Goal: Task Accomplishment & Management: Complete application form

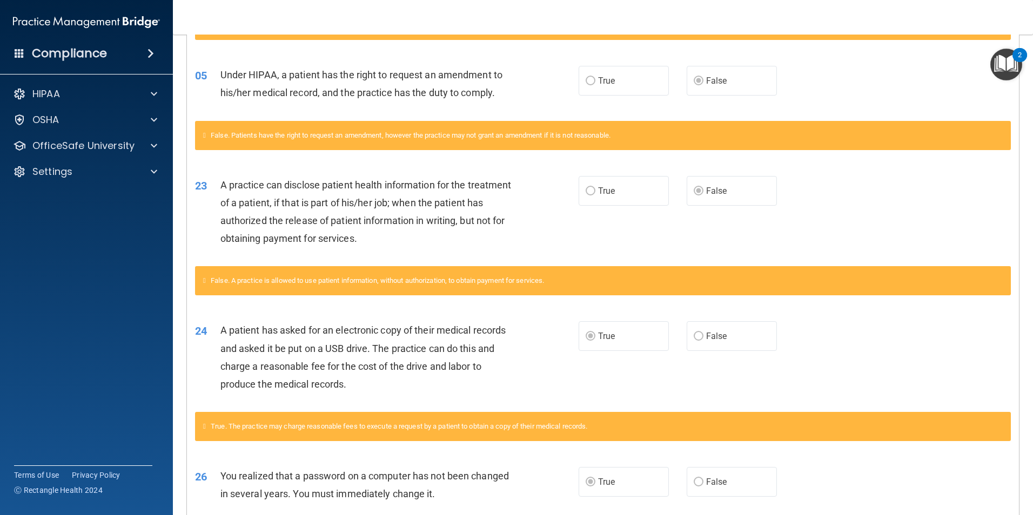
scroll to position [124, 0]
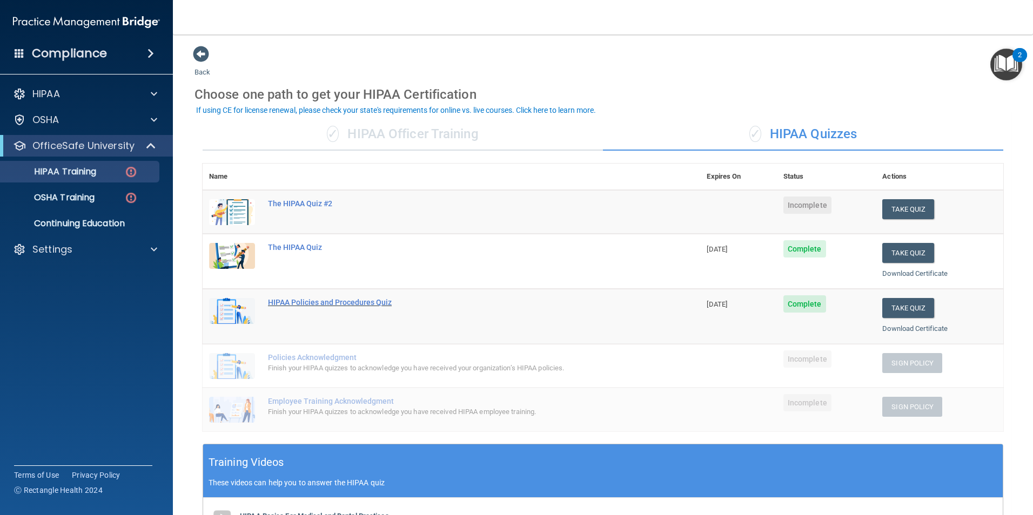
click at [315, 301] on div "HIPAA Policies and Procedures Quiz" at bounding box center [457, 302] width 378 height 9
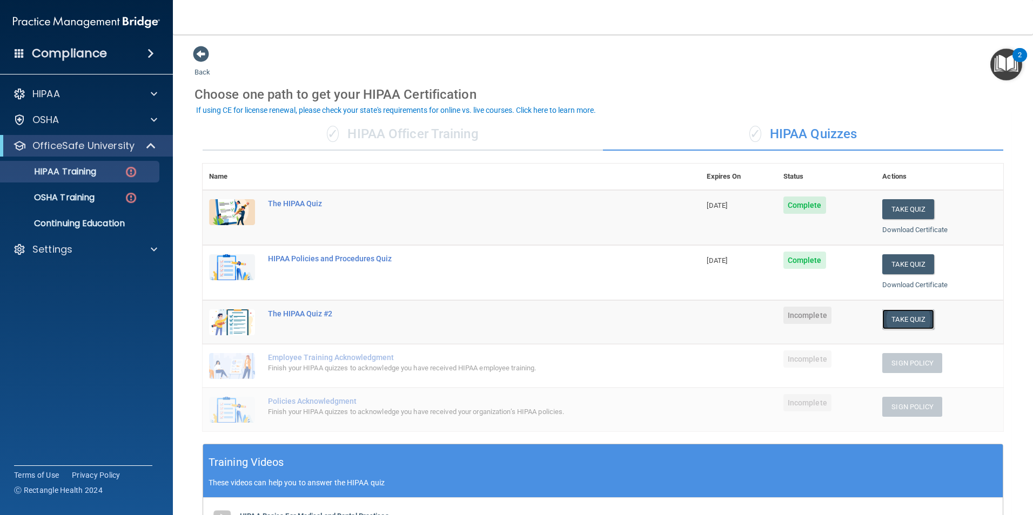
click at [899, 319] on button "Take Quiz" at bounding box center [908, 320] width 52 height 20
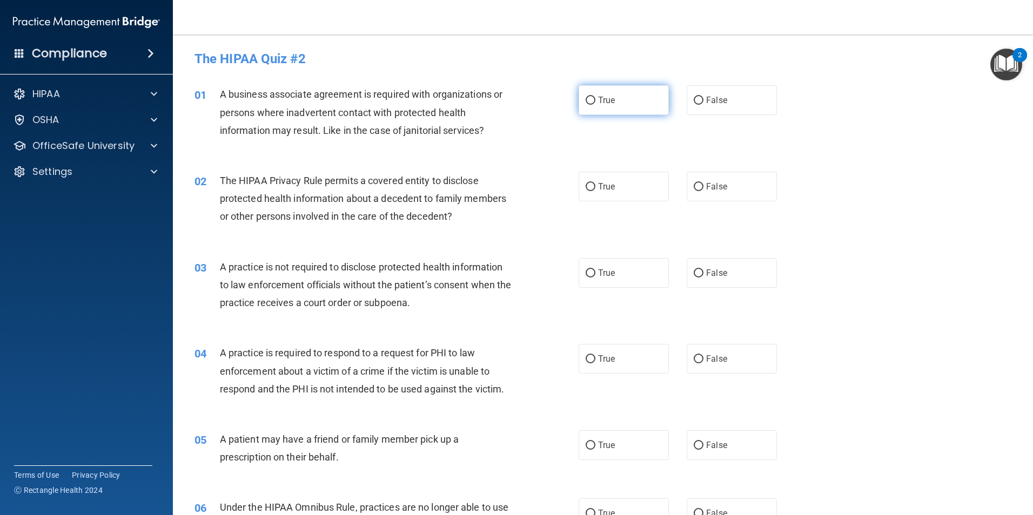
click at [586, 102] on input "True" at bounding box center [591, 101] width 10 height 8
radio input "true"
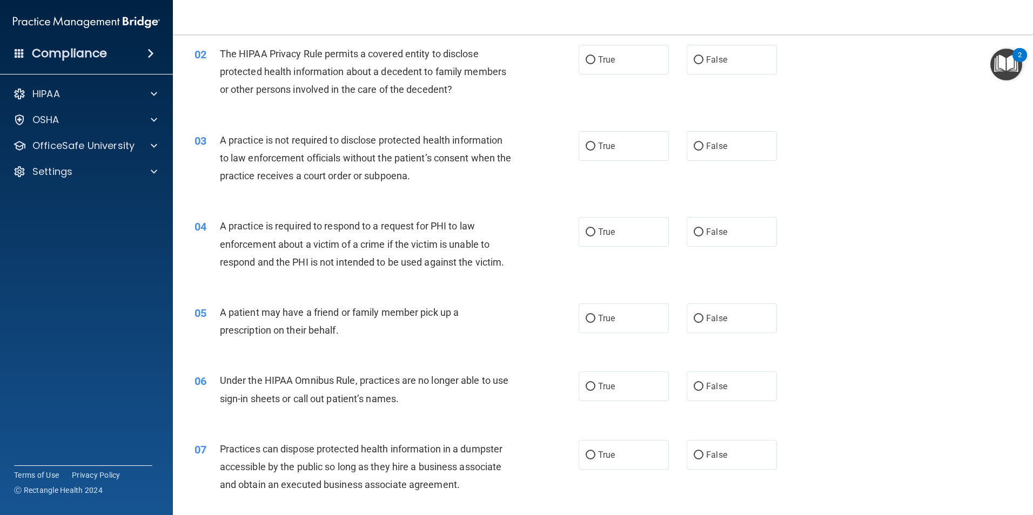
scroll to position [108, 0]
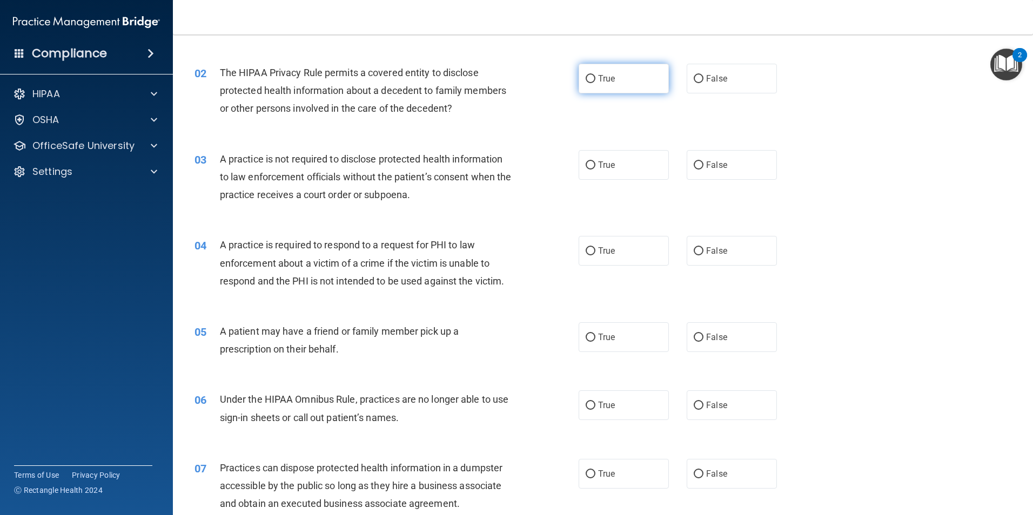
click at [586, 79] on input "True" at bounding box center [591, 79] width 10 height 8
radio input "true"
click at [694, 165] on input "False" at bounding box center [699, 166] width 10 height 8
radio input "true"
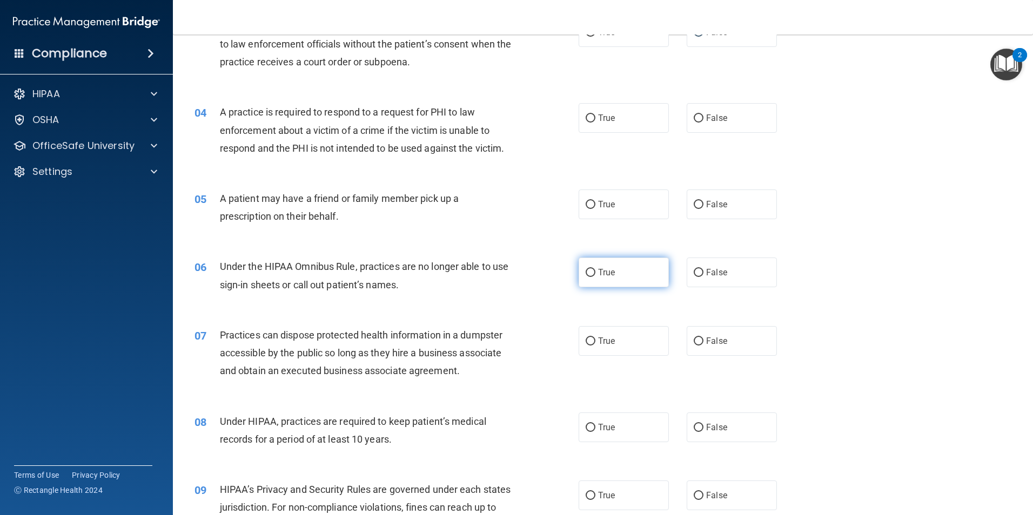
scroll to position [216, 0]
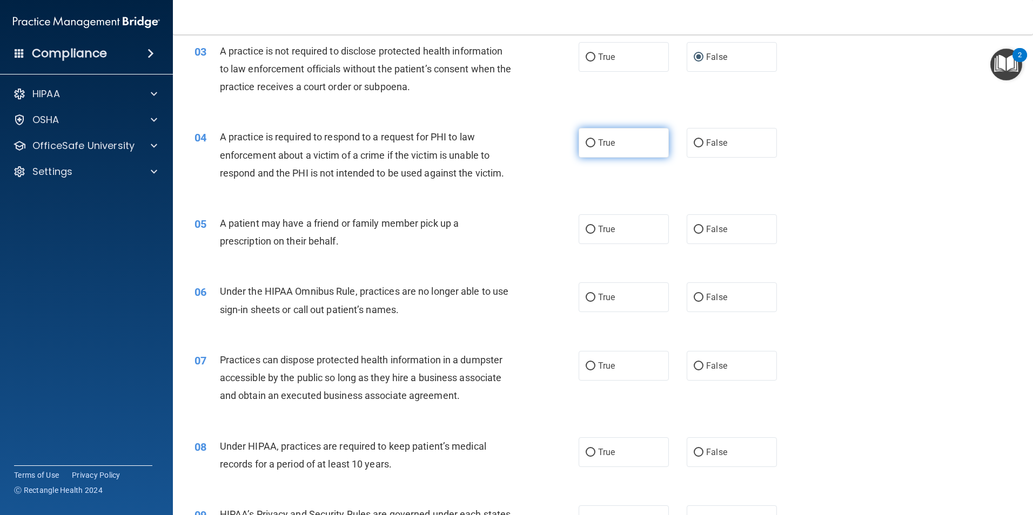
click at [588, 142] on input "True" at bounding box center [591, 143] width 10 height 8
radio input "true"
click at [587, 229] on input "True" at bounding box center [591, 230] width 10 height 8
radio input "true"
click at [695, 297] on input "False" at bounding box center [699, 298] width 10 height 8
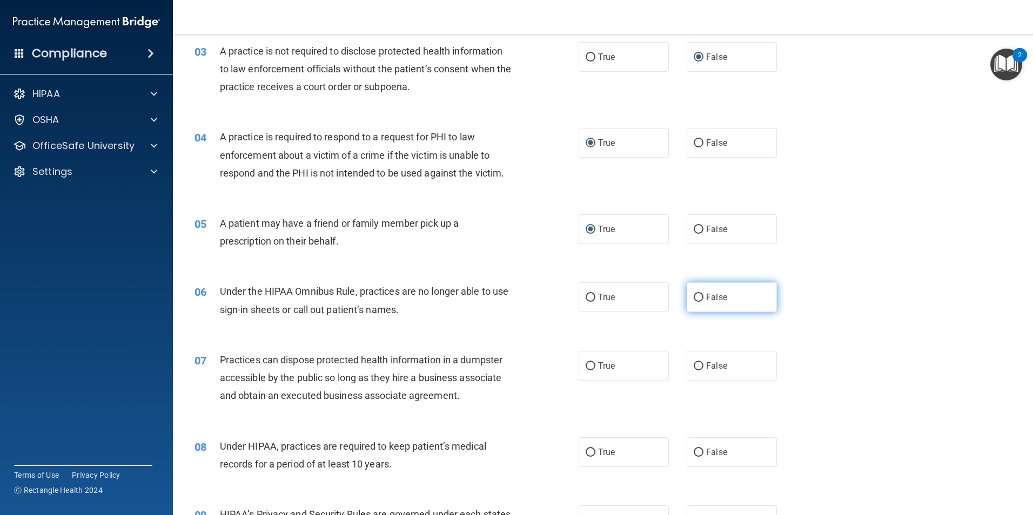
radio input "true"
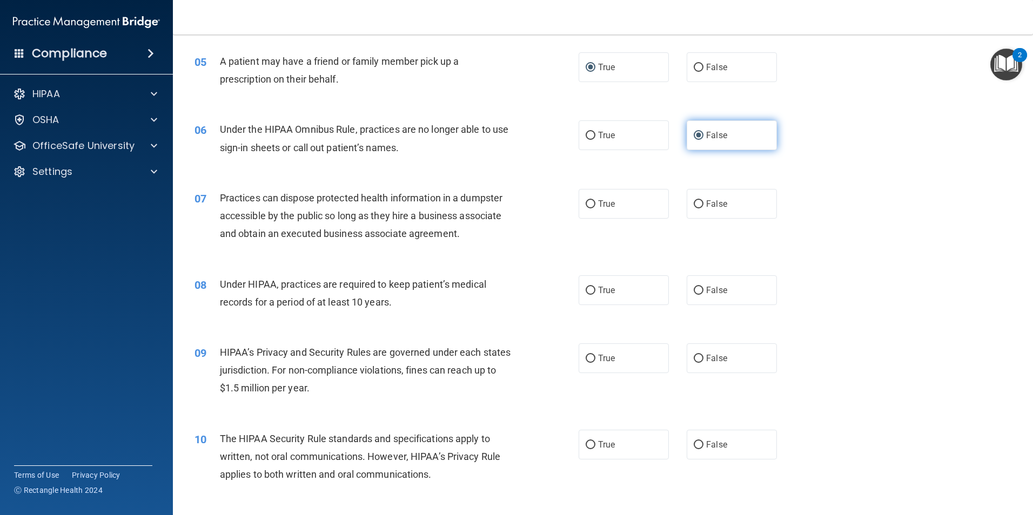
scroll to position [432, 0]
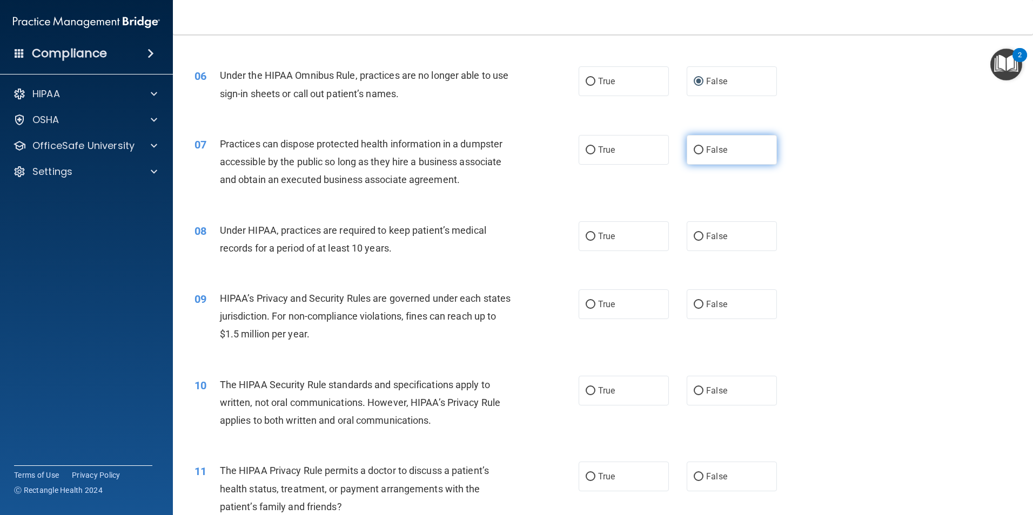
click at [694, 149] on input "False" at bounding box center [699, 150] width 10 height 8
radio input "true"
click at [589, 234] on input "True" at bounding box center [591, 237] width 10 height 8
radio input "true"
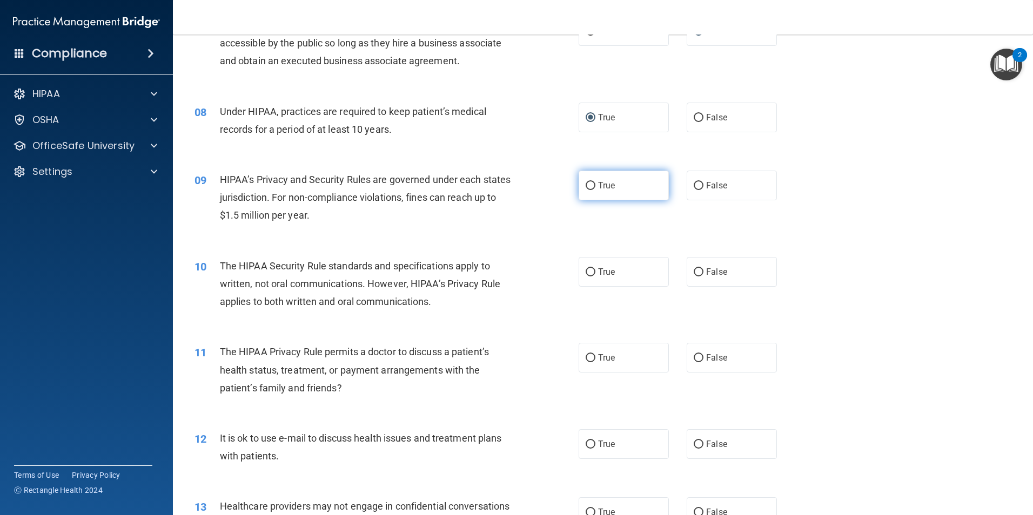
scroll to position [648, 0]
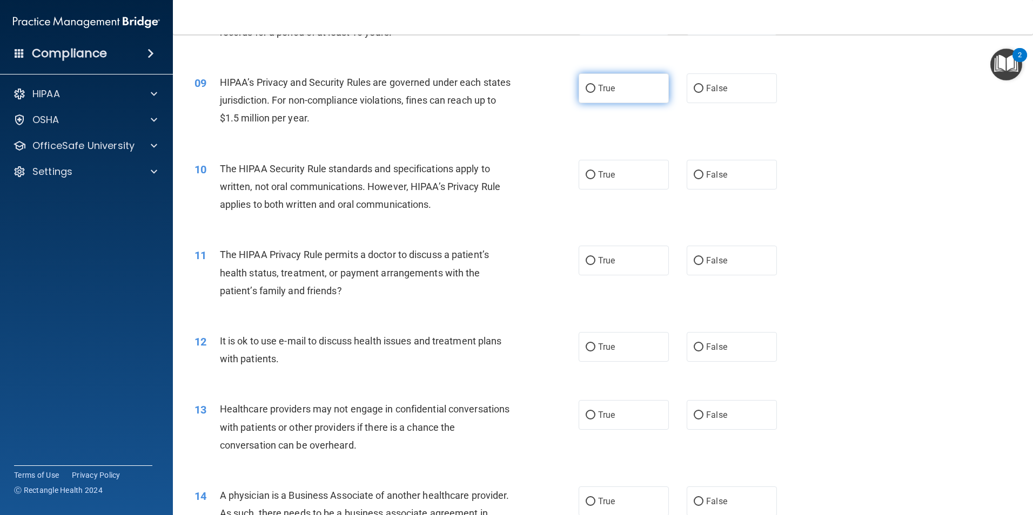
click at [587, 90] on input "True" at bounding box center [591, 89] width 10 height 8
radio input "true"
click at [588, 175] on input "True" at bounding box center [591, 175] width 10 height 8
radio input "true"
click at [586, 260] on input "True" at bounding box center [591, 261] width 10 height 8
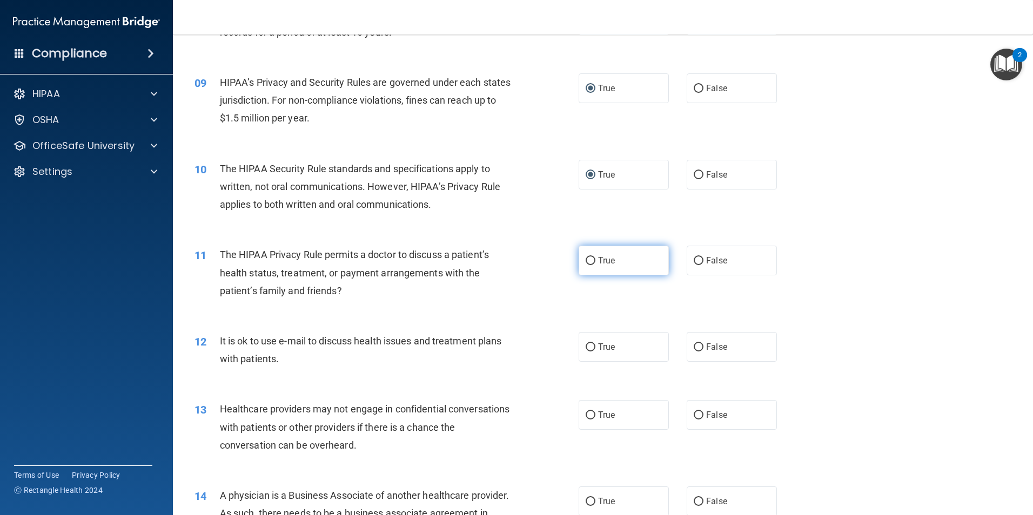
radio input "true"
click at [586, 347] on input "True" at bounding box center [591, 348] width 10 height 8
radio input "true"
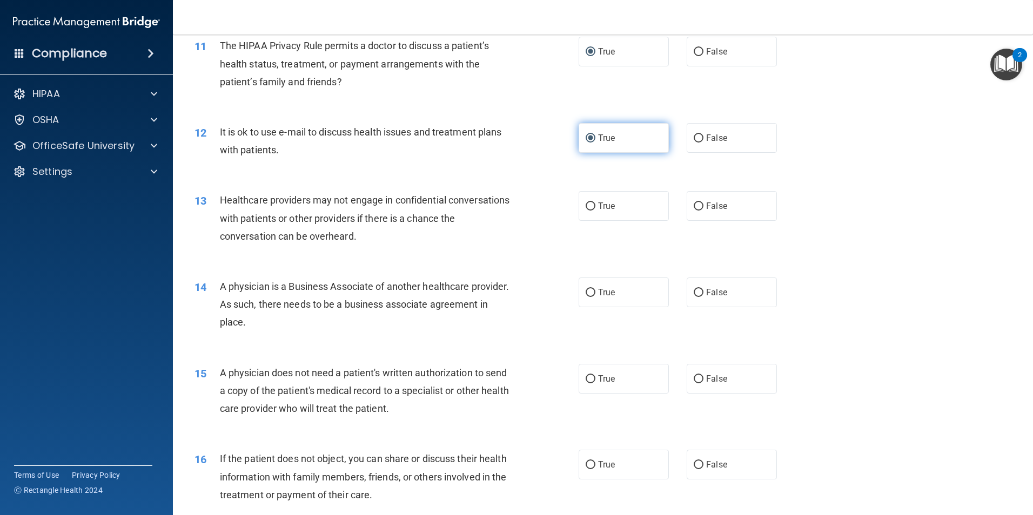
scroll to position [864, 0]
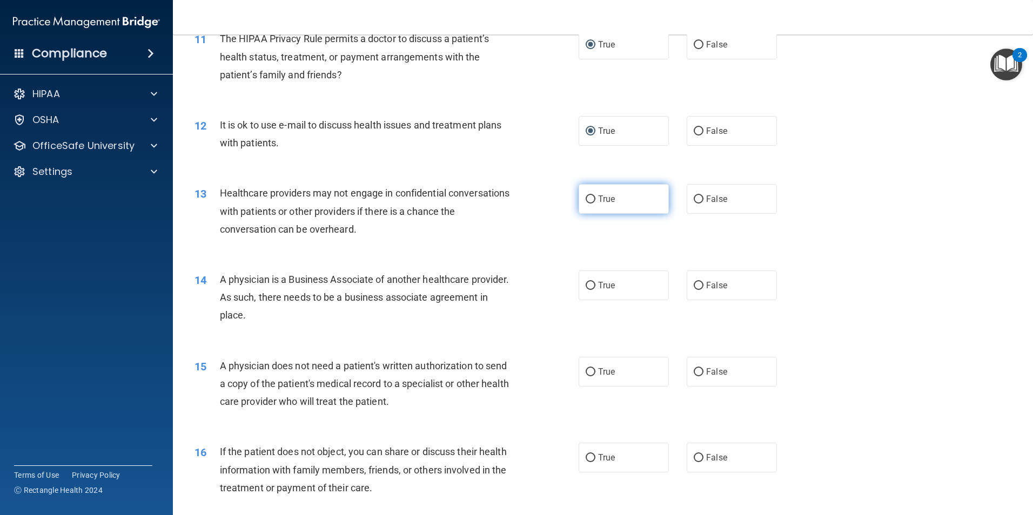
click at [587, 198] on input "True" at bounding box center [591, 200] width 10 height 8
radio input "true"
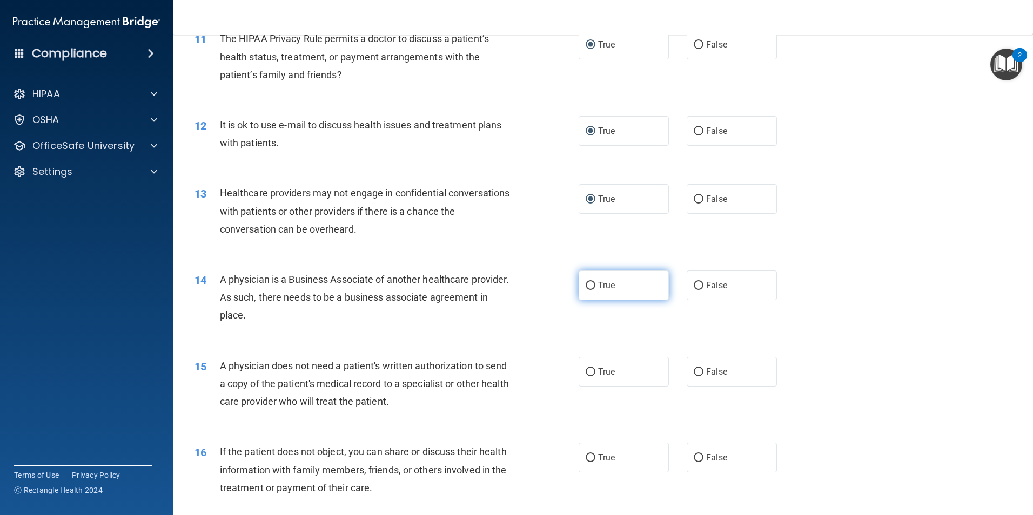
click at [586, 284] on input "True" at bounding box center [591, 286] width 10 height 8
radio input "true"
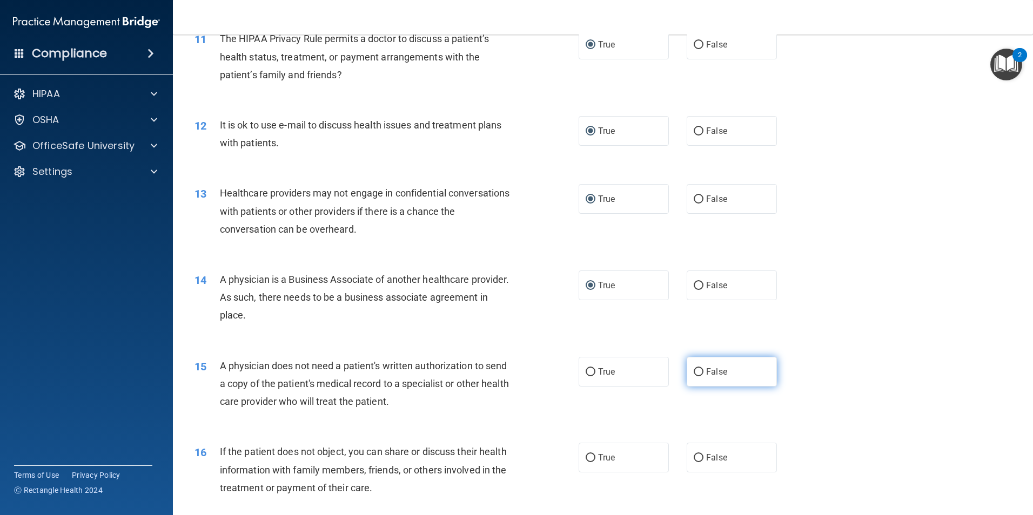
click at [698, 376] on input "False" at bounding box center [699, 372] width 10 height 8
radio input "true"
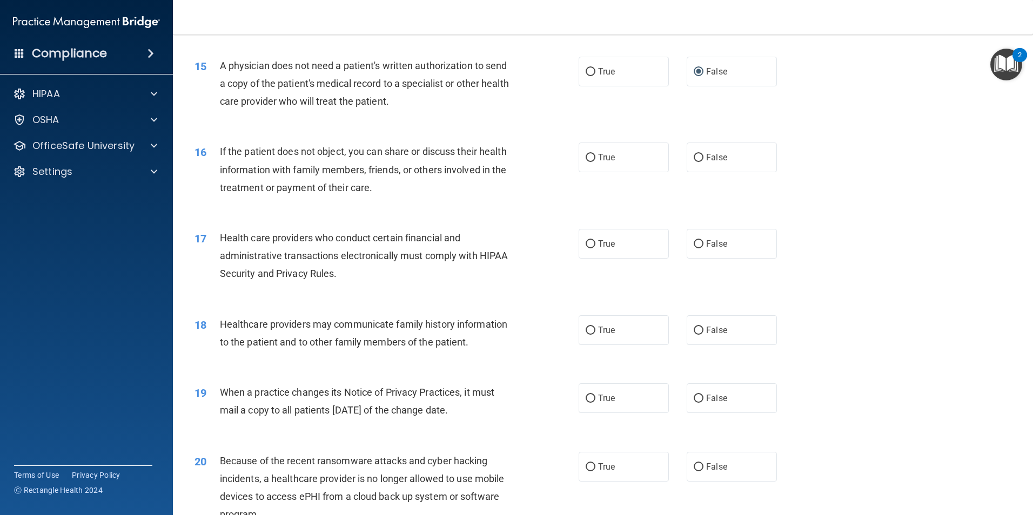
scroll to position [1189, 0]
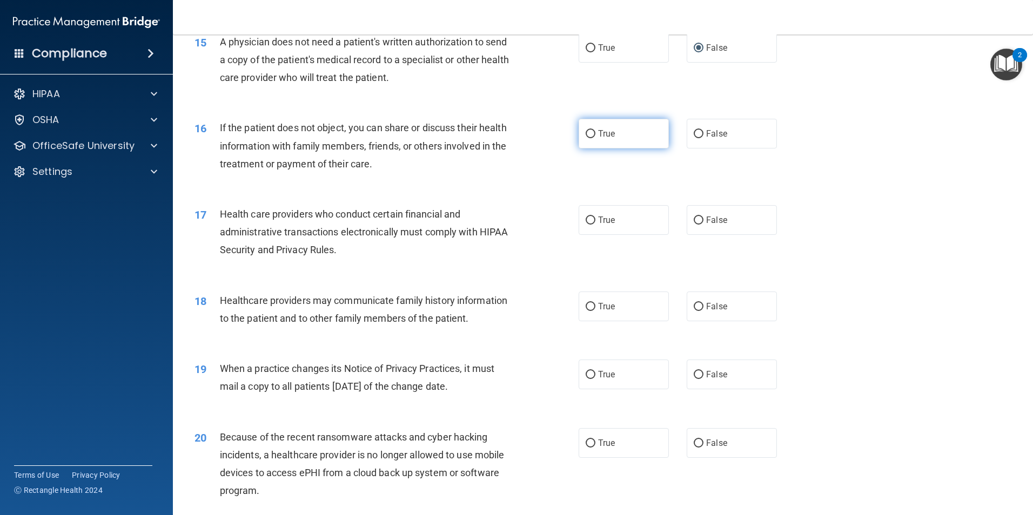
click at [586, 133] on input "True" at bounding box center [591, 134] width 10 height 8
radio input "true"
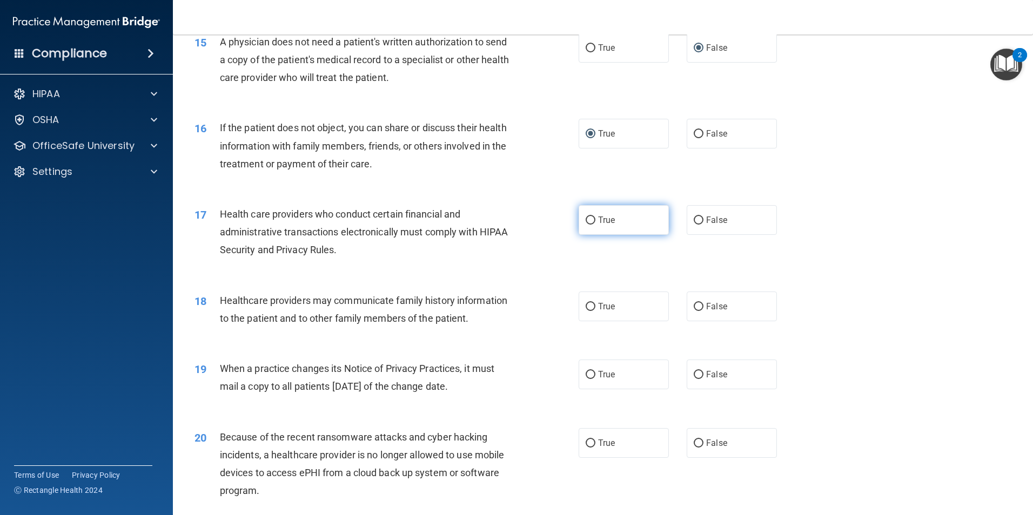
click at [586, 224] on input "True" at bounding box center [591, 221] width 10 height 8
radio input "true"
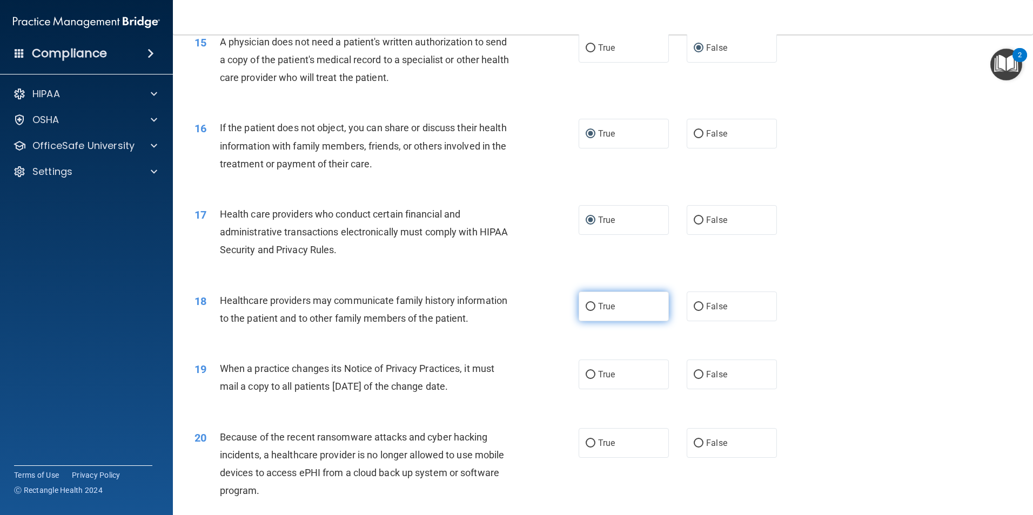
click at [587, 306] on input "True" at bounding box center [591, 307] width 10 height 8
radio input "true"
click at [587, 374] on input "True" at bounding box center [591, 375] width 10 height 8
radio input "true"
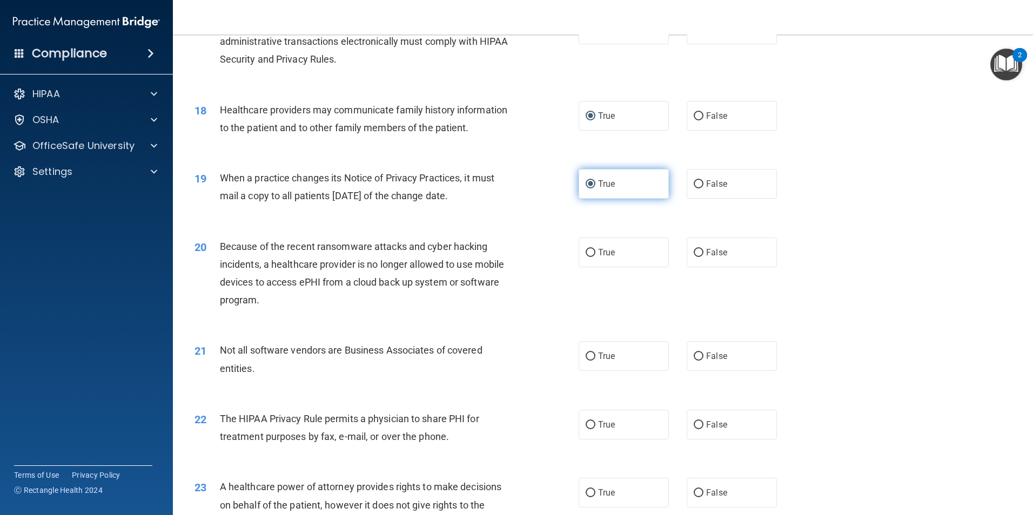
scroll to position [1405, 0]
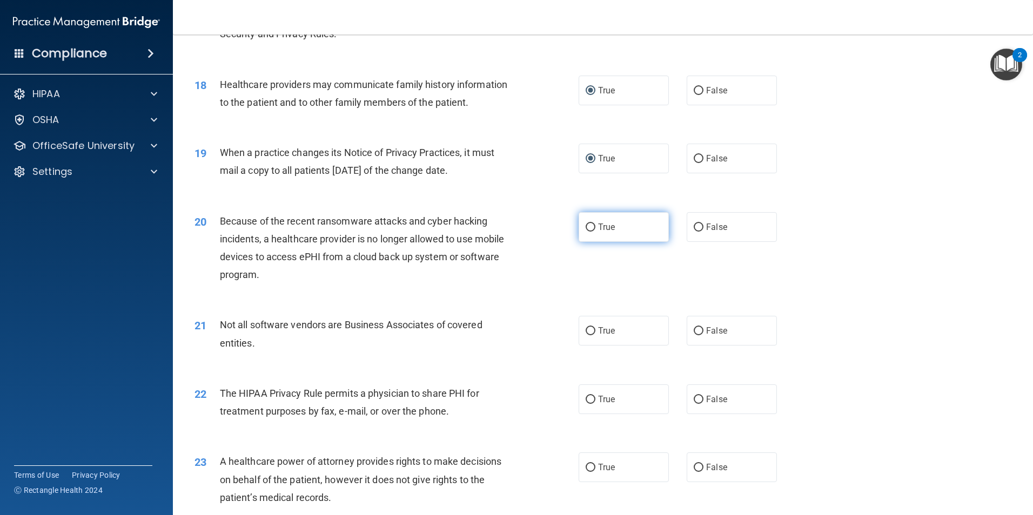
click at [586, 226] on input "True" at bounding box center [591, 228] width 10 height 8
radio input "true"
click at [694, 332] on input "False" at bounding box center [699, 331] width 10 height 8
radio input "true"
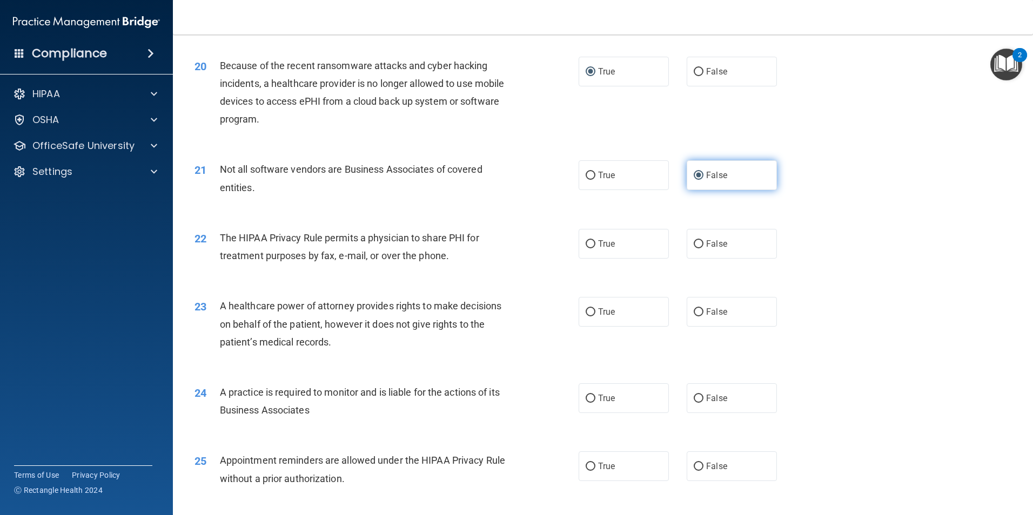
scroll to position [1567, 0]
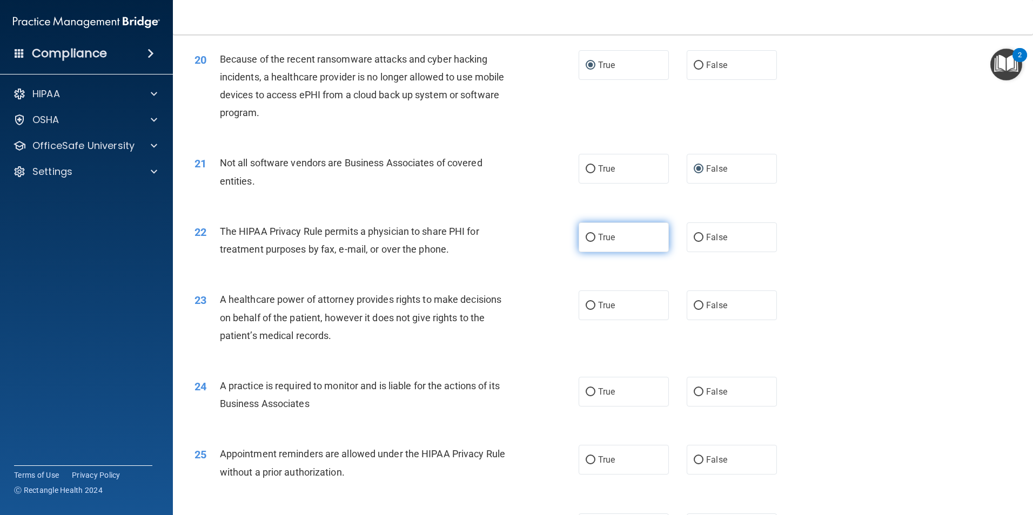
click at [588, 237] on input "True" at bounding box center [591, 238] width 10 height 8
radio input "true"
click at [694, 304] on input "False" at bounding box center [699, 306] width 10 height 8
radio input "true"
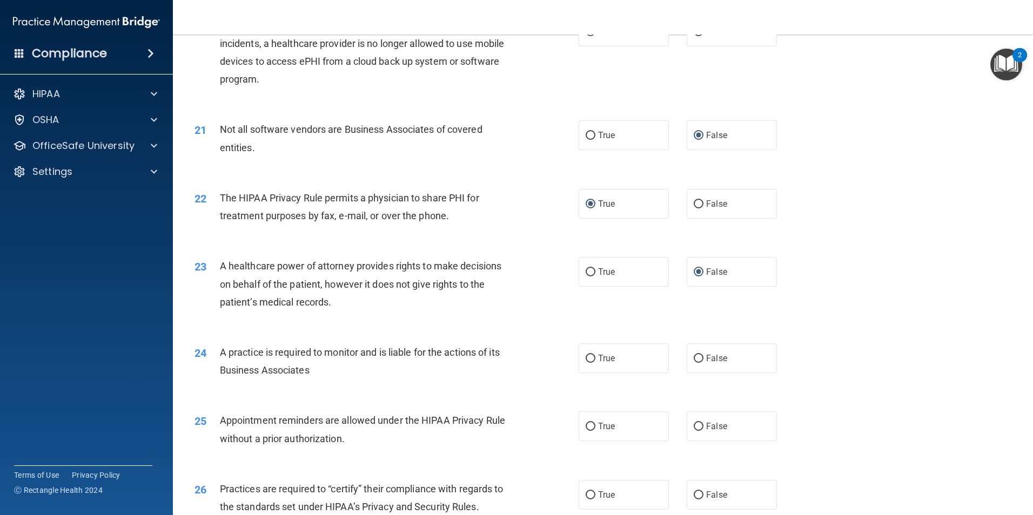
scroll to position [1837, 0]
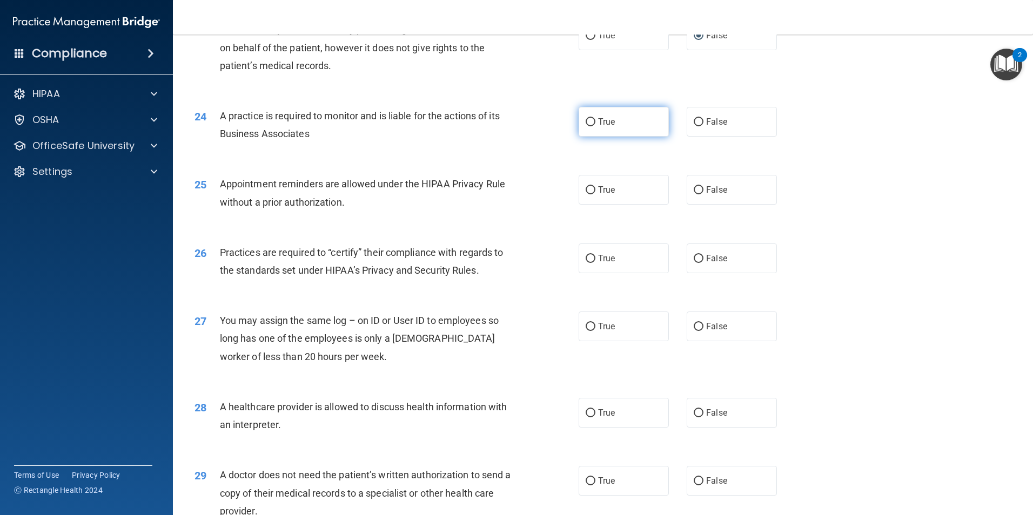
click at [587, 120] on input "True" at bounding box center [591, 122] width 10 height 8
radio input "true"
click at [588, 188] on input "True" at bounding box center [591, 190] width 10 height 8
radio input "true"
click at [698, 188] on input "False" at bounding box center [699, 190] width 10 height 8
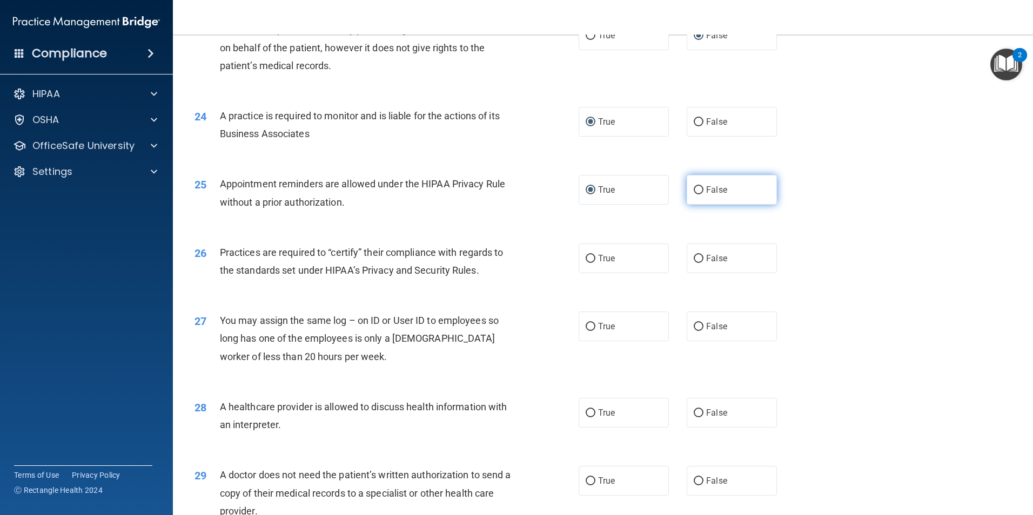
radio input "true"
radio input "false"
click at [592, 258] on label "True" at bounding box center [624, 259] width 90 height 30
click at [592, 258] on input "True" at bounding box center [591, 259] width 10 height 8
radio input "true"
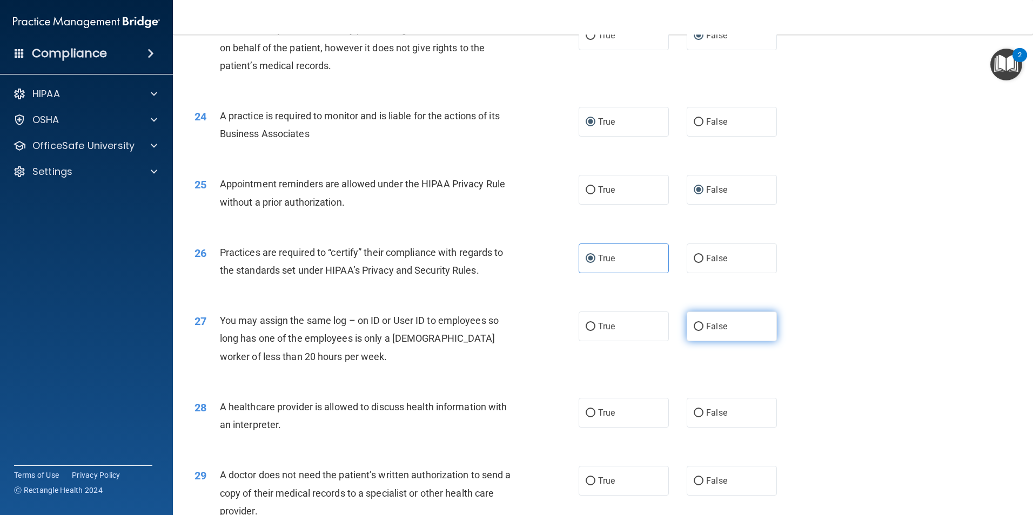
click at [694, 326] on input "False" at bounding box center [699, 327] width 10 height 8
radio input "true"
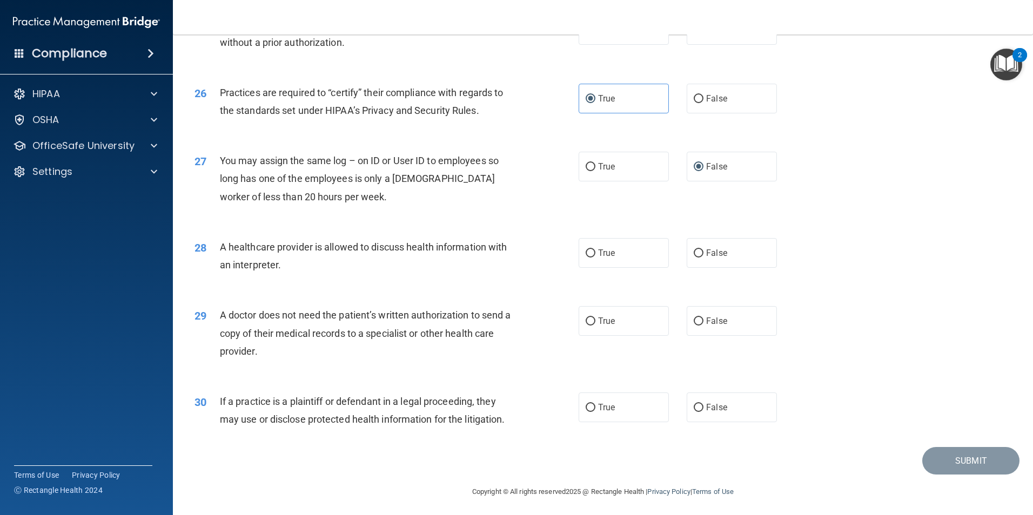
scroll to position [2000, 0]
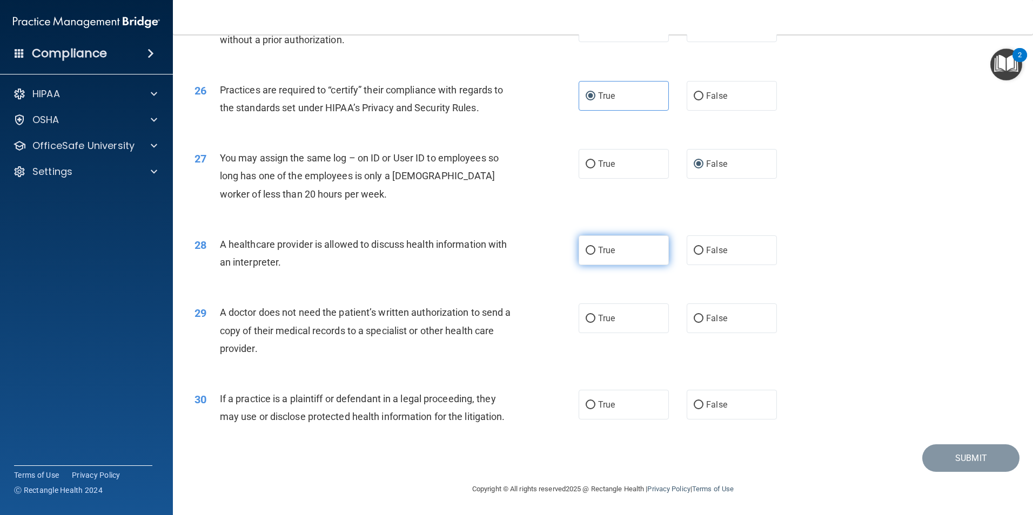
click at [586, 250] on input "True" at bounding box center [591, 251] width 10 height 8
radio input "true"
click at [695, 321] on input "False" at bounding box center [699, 319] width 10 height 8
radio input "true"
click at [589, 405] on input "True" at bounding box center [591, 405] width 10 height 8
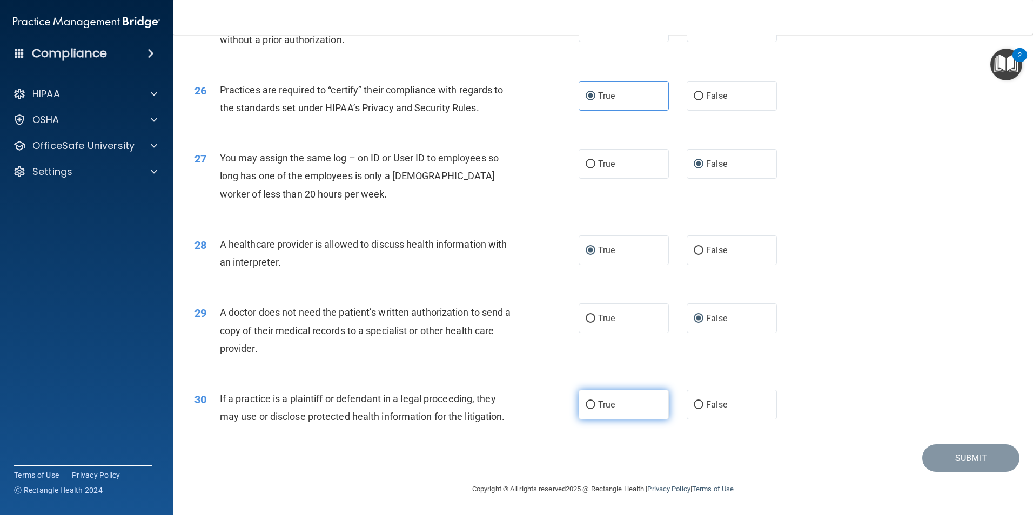
radio input "true"
click at [944, 451] on button "Submit" at bounding box center [970, 459] width 97 height 28
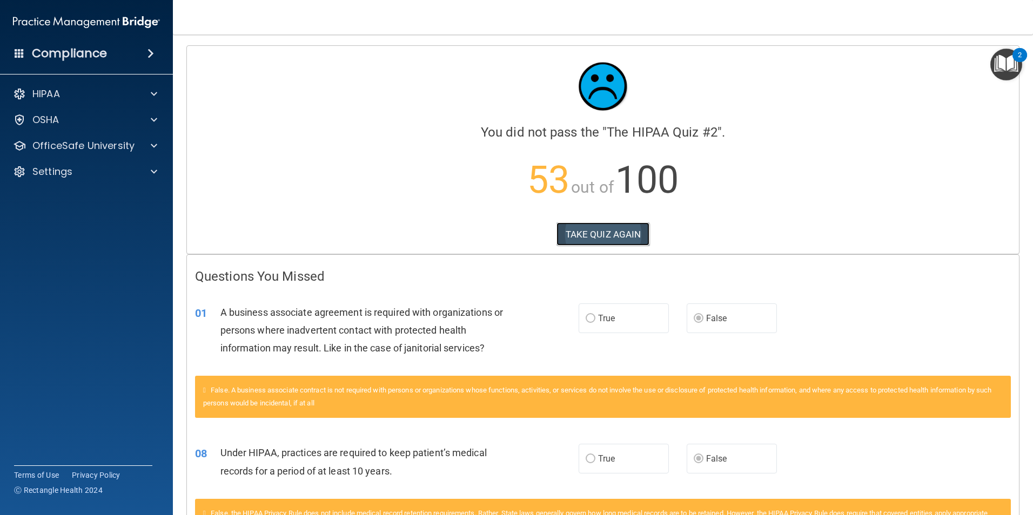
click at [587, 230] on button "TAKE QUIZ AGAIN" at bounding box center [603, 235] width 93 height 24
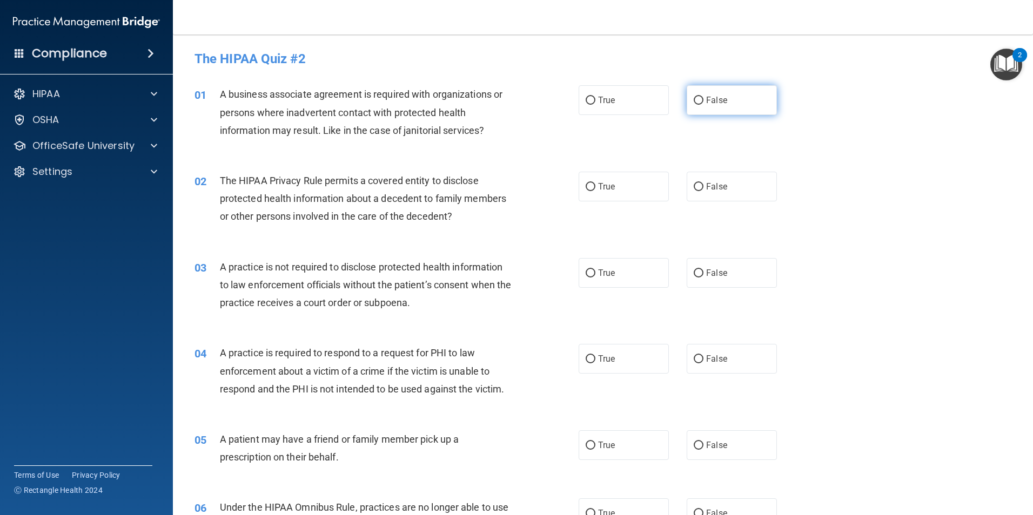
click at [694, 99] on input "False" at bounding box center [699, 101] width 10 height 8
radio input "true"
click at [587, 189] on input "True" at bounding box center [591, 187] width 10 height 8
radio input "true"
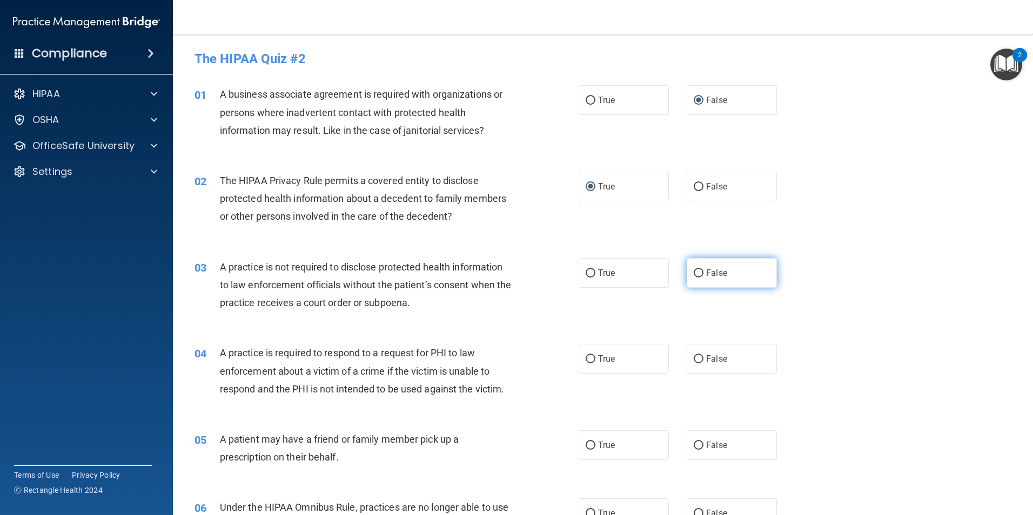
click at [694, 271] on input "False" at bounding box center [699, 274] width 10 height 8
radio input "true"
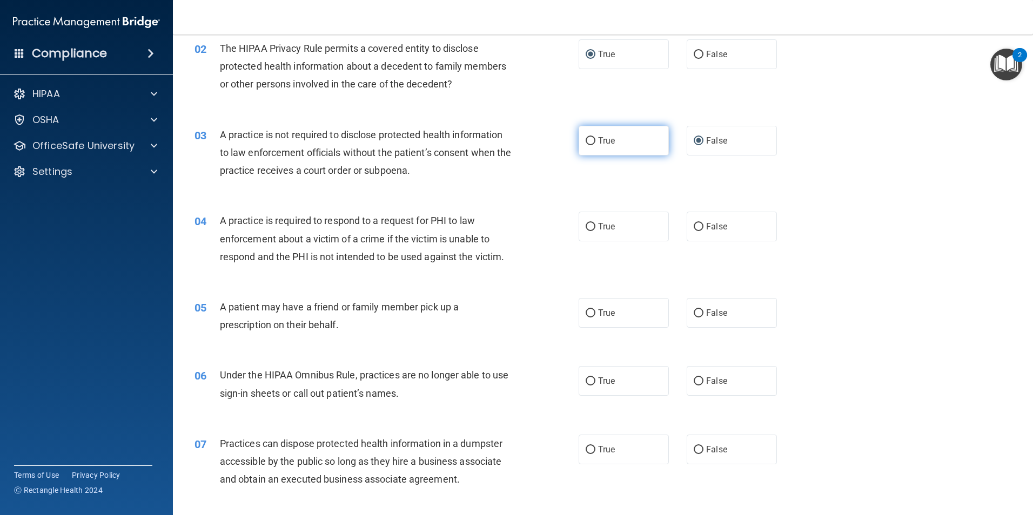
scroll to position [216, 0]
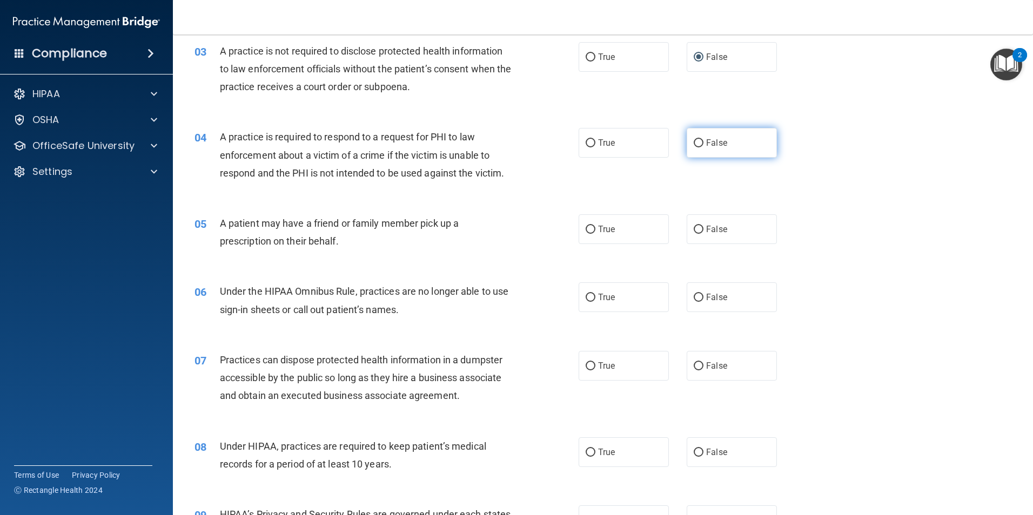
click at [694, 140] on input "False" at bounding box center [699, 143] width 10 height 8
radio input "true"
click at [587, 227] on input "True" at bounding box center [591, 230] width 10 height 8
radio input "true"
click at [695, 297] on input "False" at bounding box center [699, 298] width 10 height 8
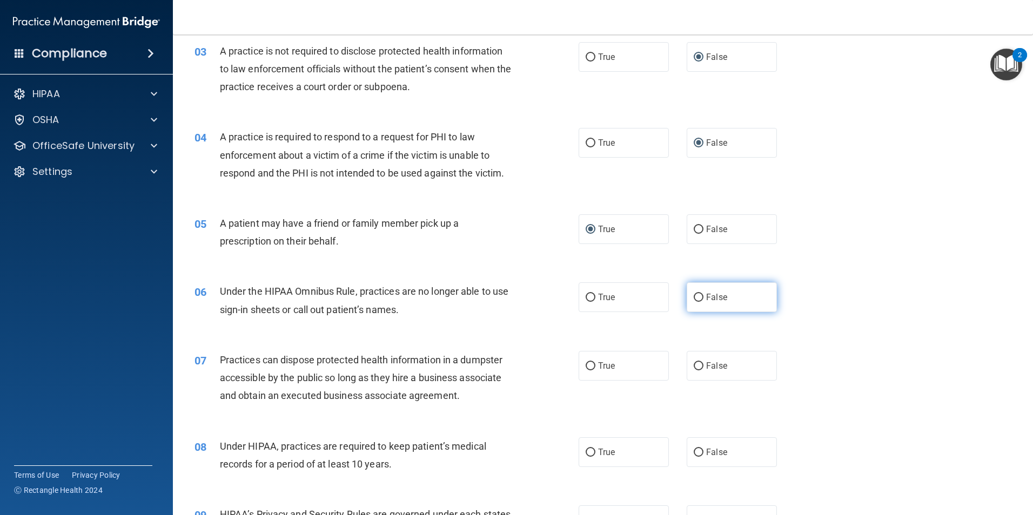
radio input "true"
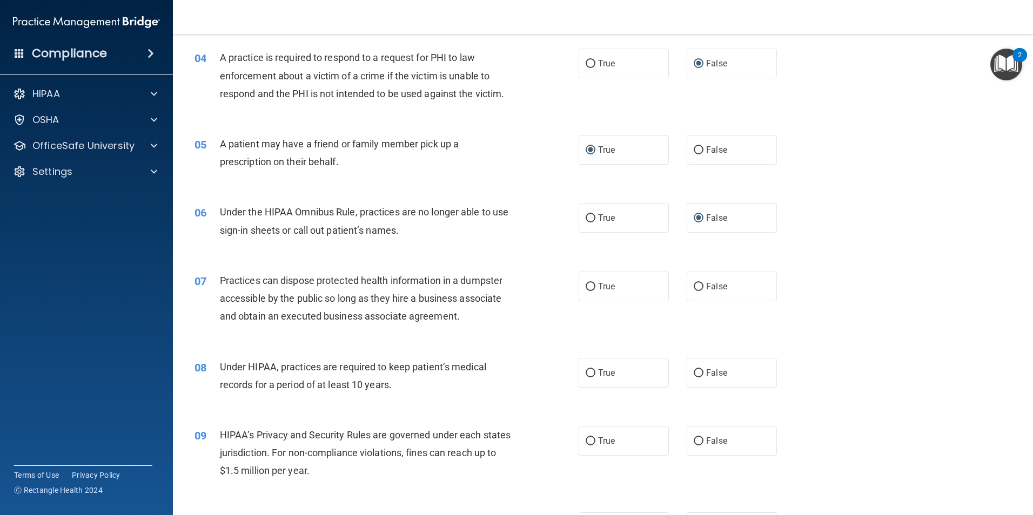
scroll to position [324, 0]
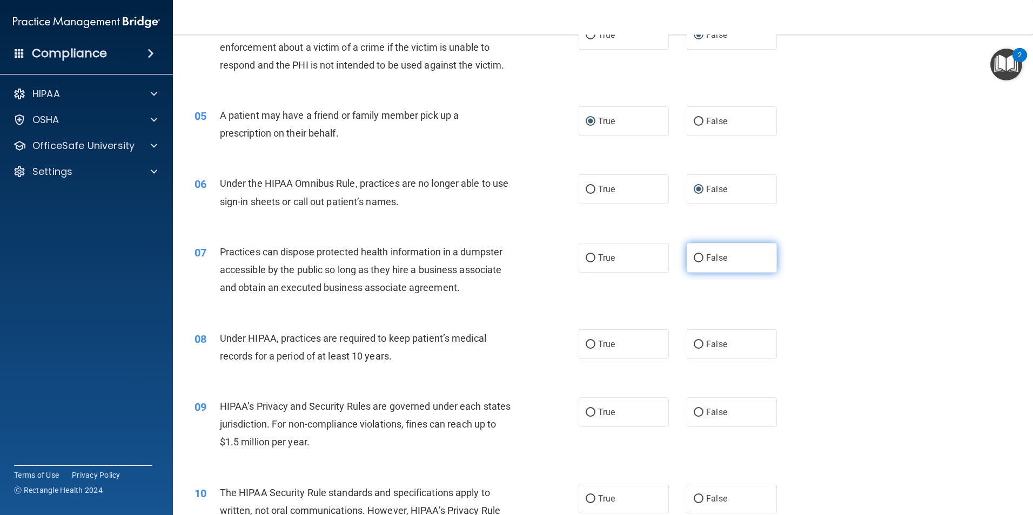
click at [694, 257] on input "False" at bounding box center [699, 258] width 10 height 8
radio input "true"
click at [695, 345] on input "False" at bounding box center [699, 345] width 10 height 8
radio input "true"
click at [694, 414] on input "False" at bounding box center [699, 413] width 10 height 8
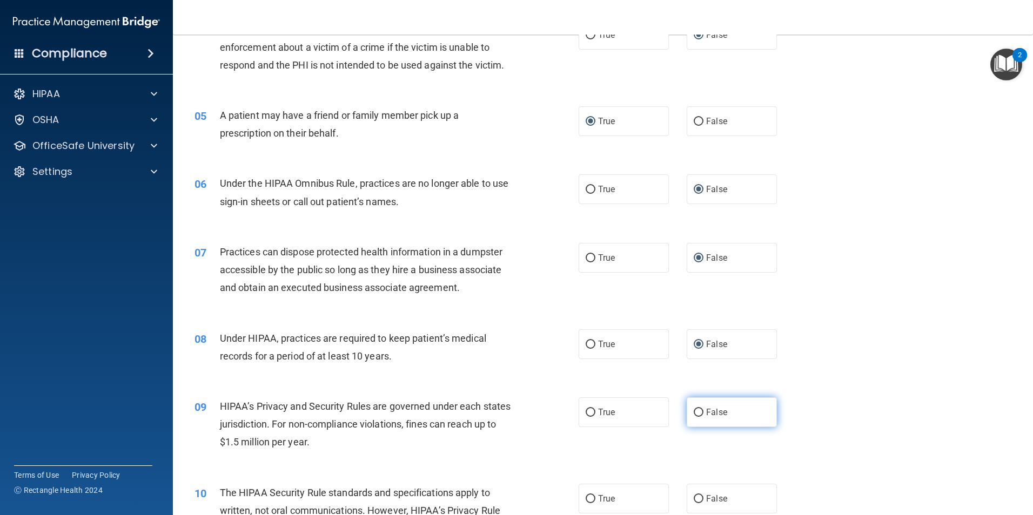
radio input "true"
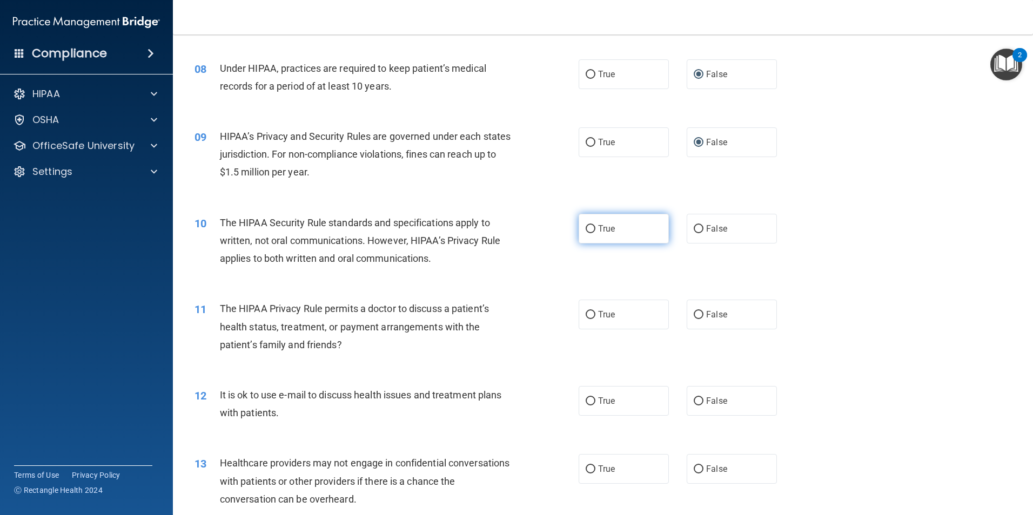
click at [586, 225] on input "True" at bounding box center [591, 229] width 10 height 8
radio input "true"
click at [586, 315] on input "True" at bounding box center [591, 315] width 10 height 8
radio input "true"
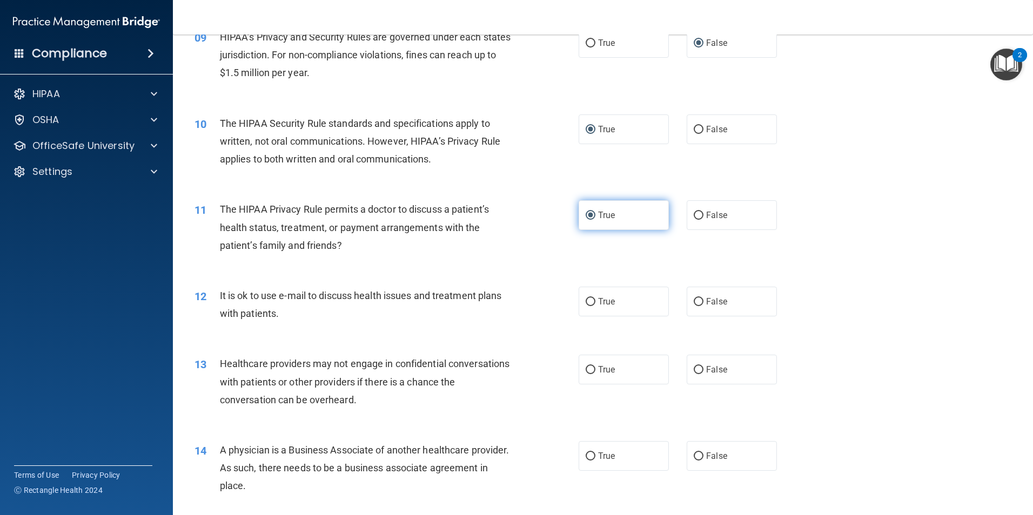
scroll to position [702, 0]
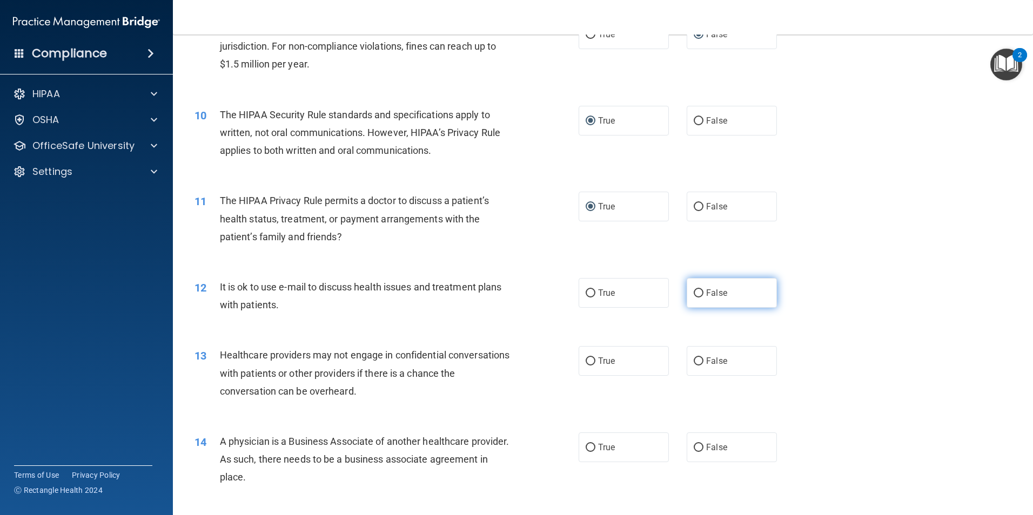
click at [694, 292] on input "False" at bounding box center [699, 294] width 10 height 8
radio input "true"
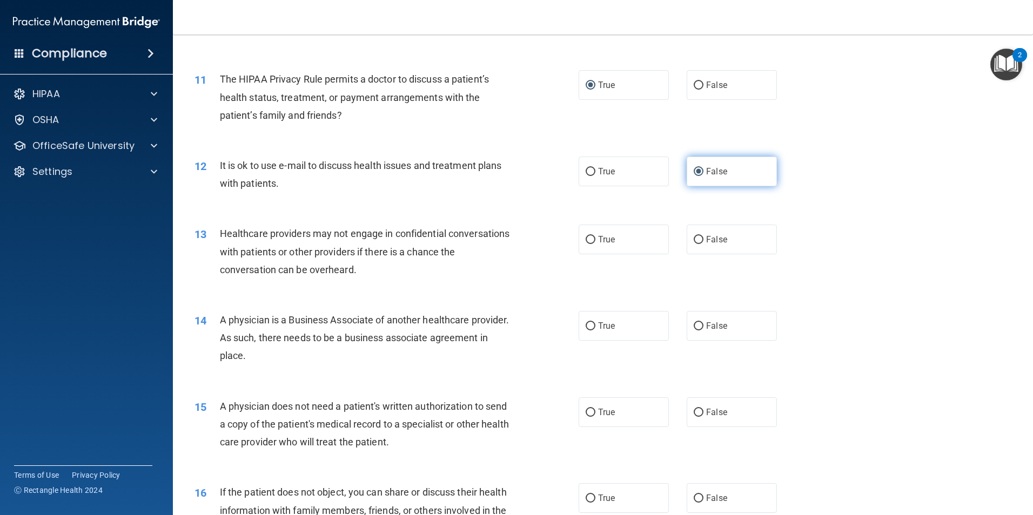
scroll to position [864, 0]
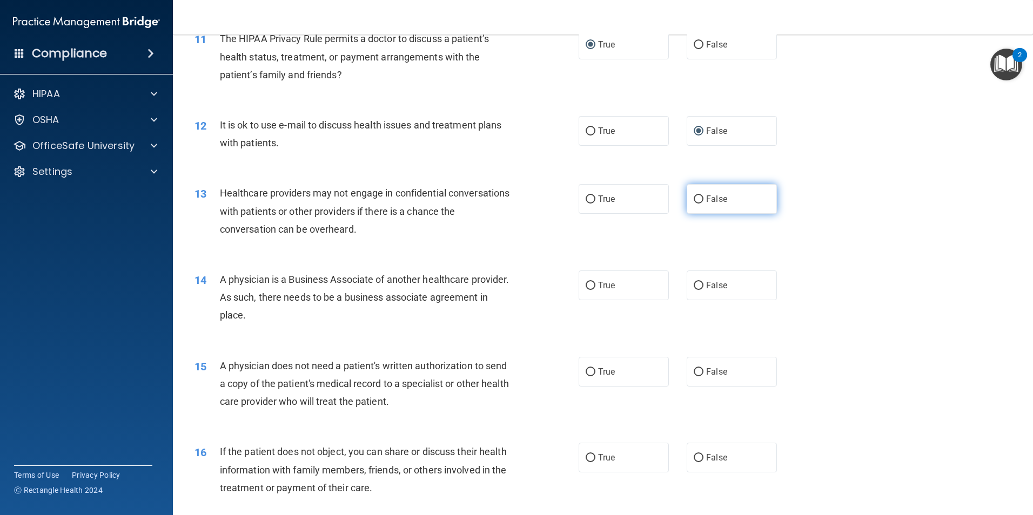
click at [696, 200] on input "False" at bounding box center [699, 200] width 10 height 8
radio input "true"
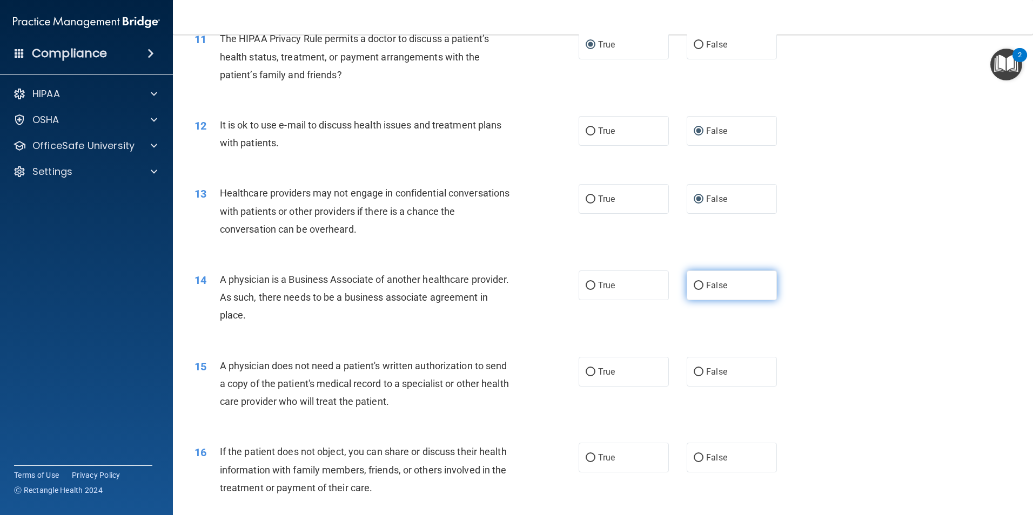
click at [695, 285] on input "False" at bounding box center [699, 286] width 10 height 8
radio input "true"
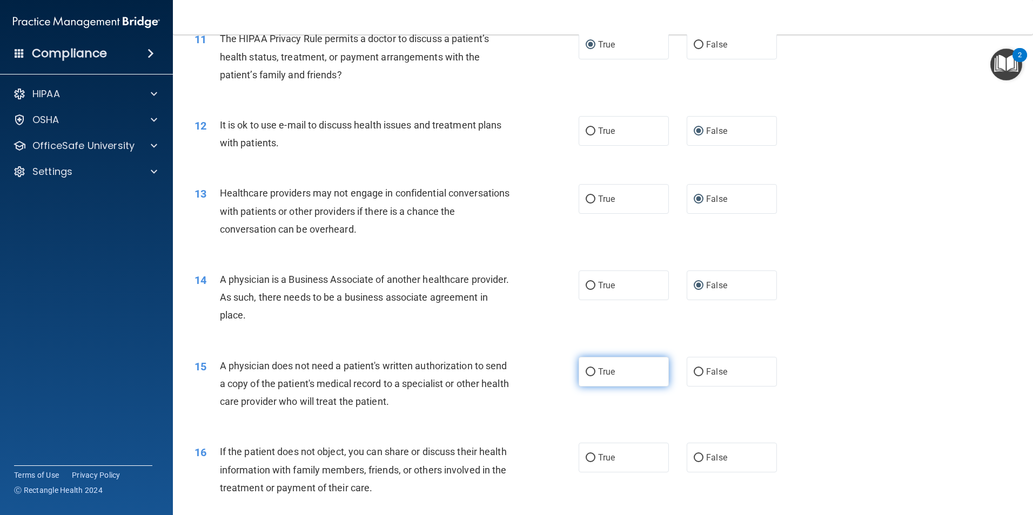
click at [586, 370] on input "True" at bounding box center [591, 372] width 10 height 8
radio input "true"
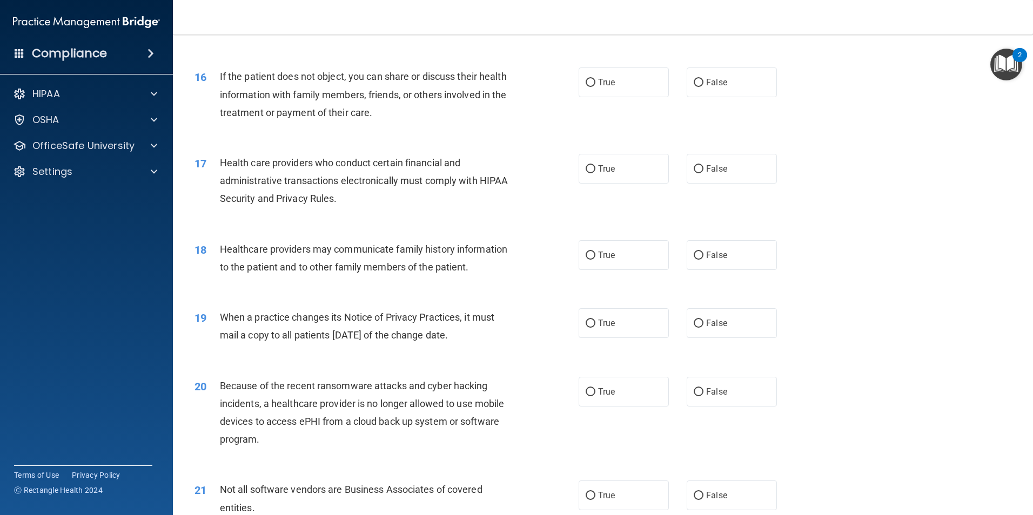
scroll to position [1243, 0]
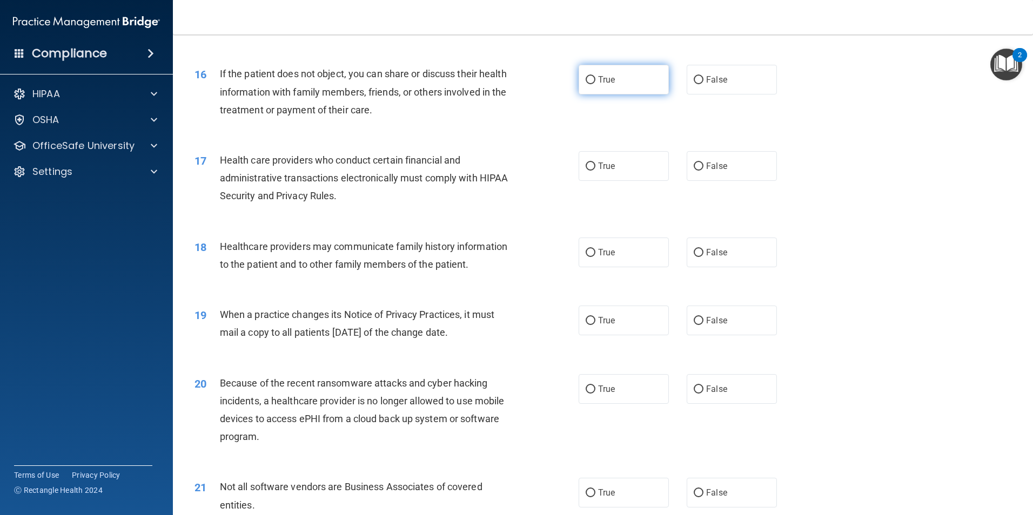
click at [588, 77] on input "True" at bounding box center [591, 80] width 10 height 8
radio input "true"
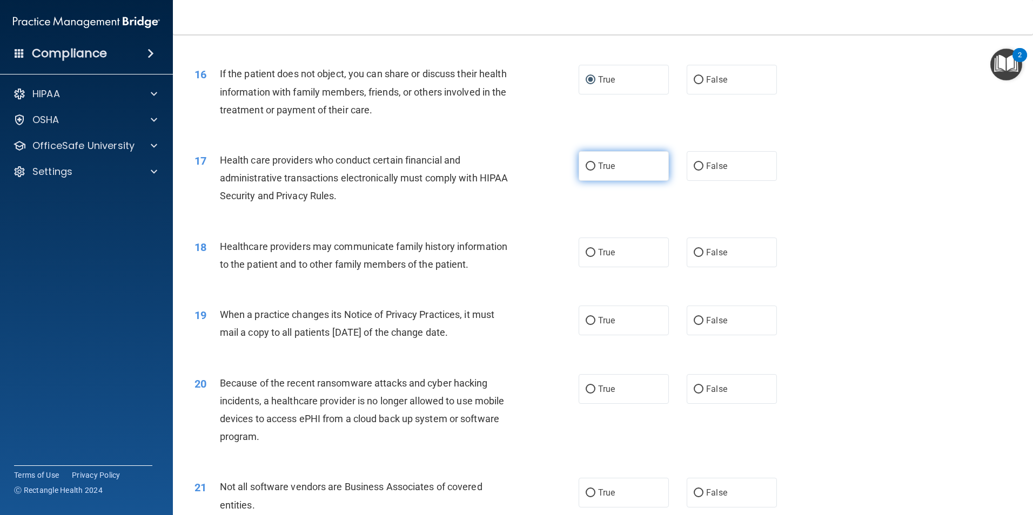
click at [588, 169] on input "True" at bounding box center [591, 167] width 10 height 8
radio input "true"
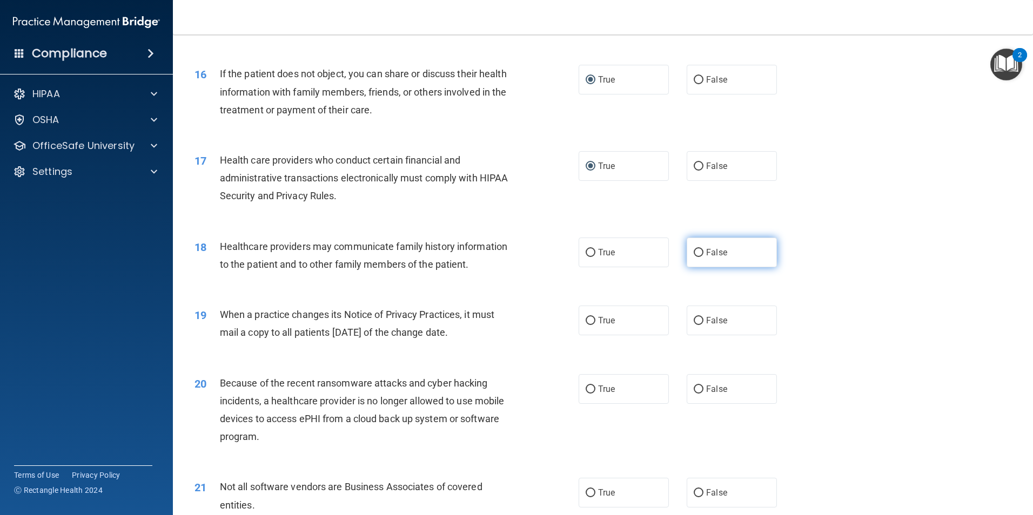
click at [694, 251] on input "False" at bounding box center [699, 253] width 10 height 8
radio input "true"
click at [696, 320] on input "False" at bounding box center [699, 321] width 10 height 8
radio input "true"
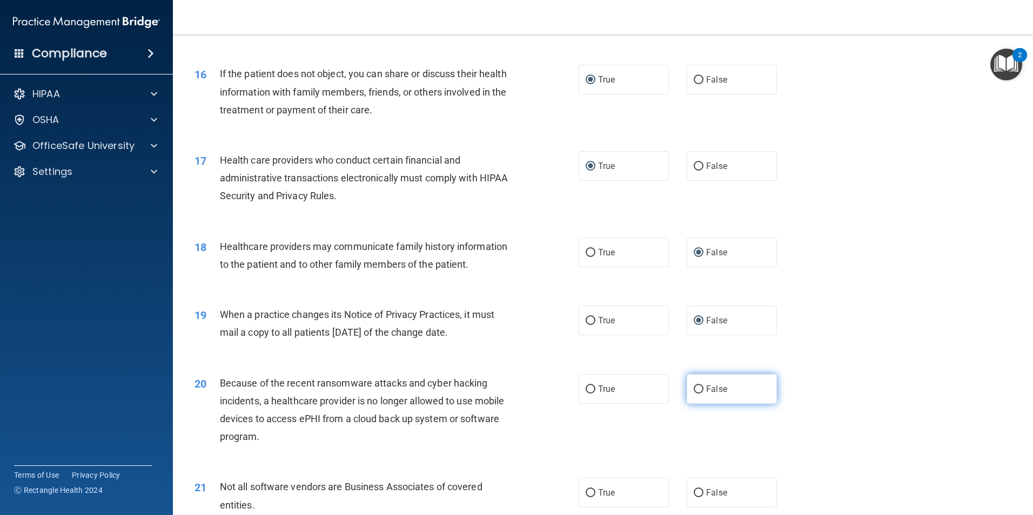
click at [696, 391] on input "False" at bounding box center [699, 390] width 10 height 8
radio input "true"
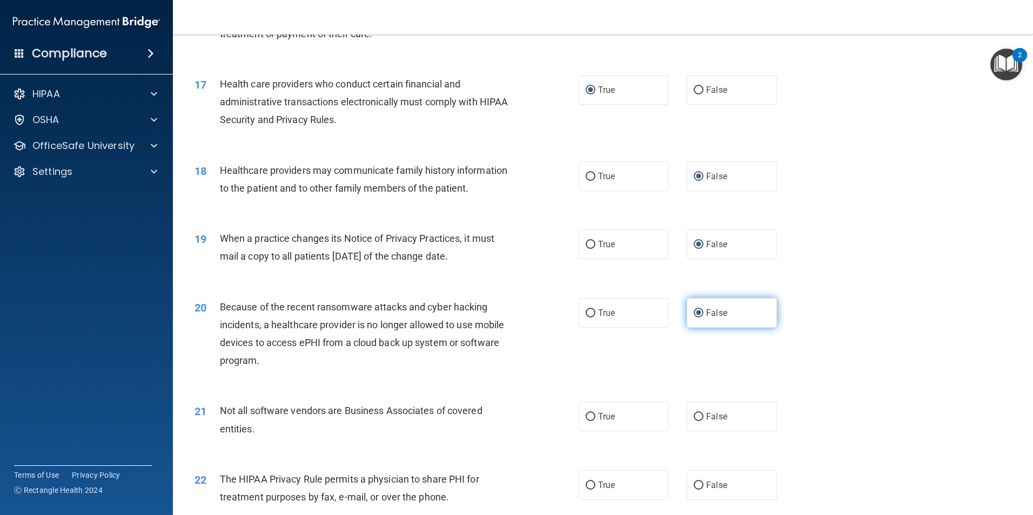
scroll to position [1459, 0]
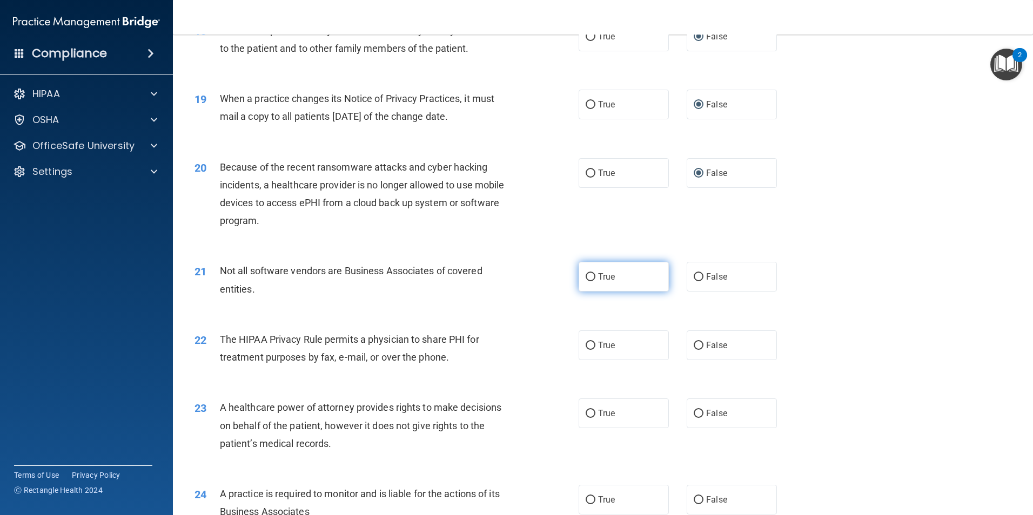
click at [586, 276] on input "True" at bounding box center [591, 277] width 10 height 8
radio input "true"
click at [587, 345] on input "True" at bounding box center [591, 346] width 10 height 8
radio input "true"
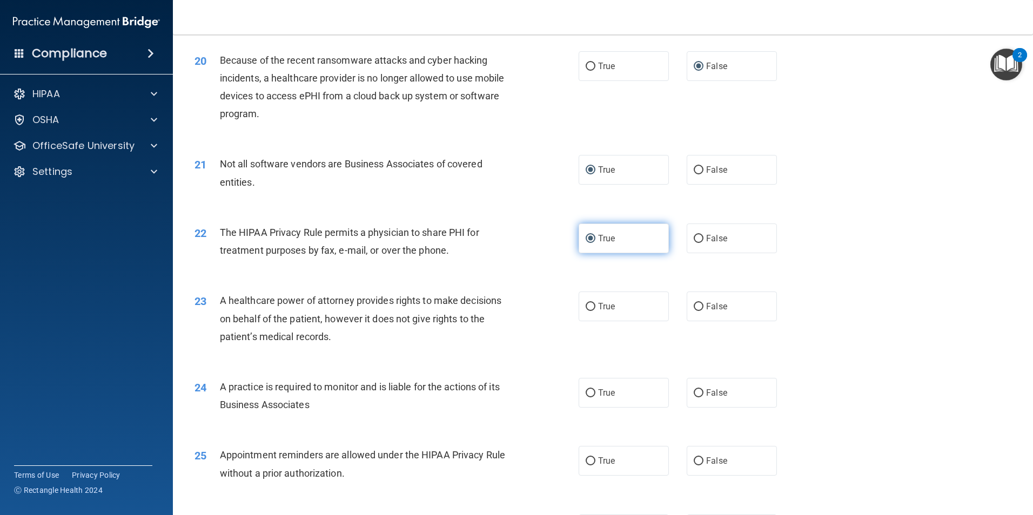
scroll to position [1567, 0]
click at [695, 305] on input "False" at bounding box center [699, 306] width 10 height 8
radio input "true"
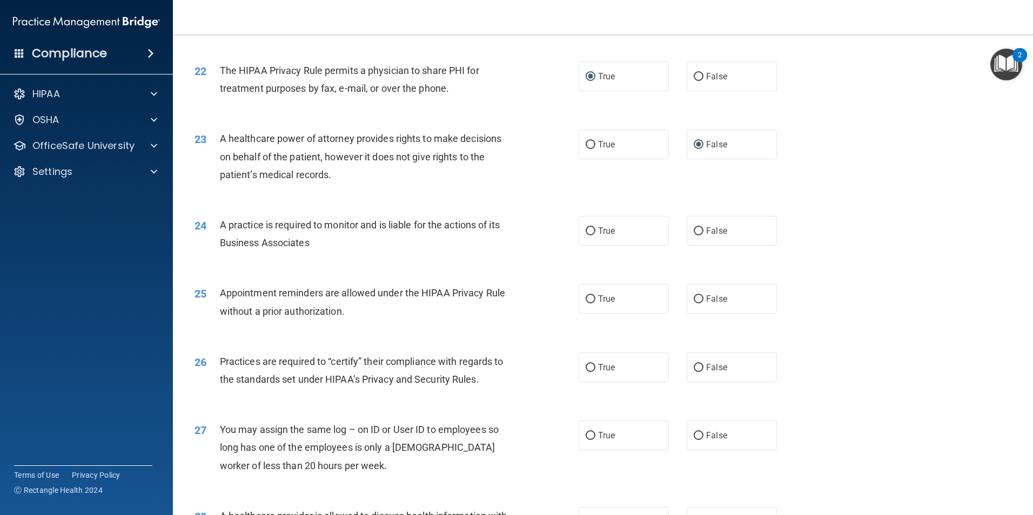
scroll to position [1729, 0]
click at [586, 229] on input "True" at bounding box center [591, 230] width 10 height 8
radio input "true"
click at [694, 226] on input "False" at bounding box center [699, 230] width 10 height 8
radio input "true"
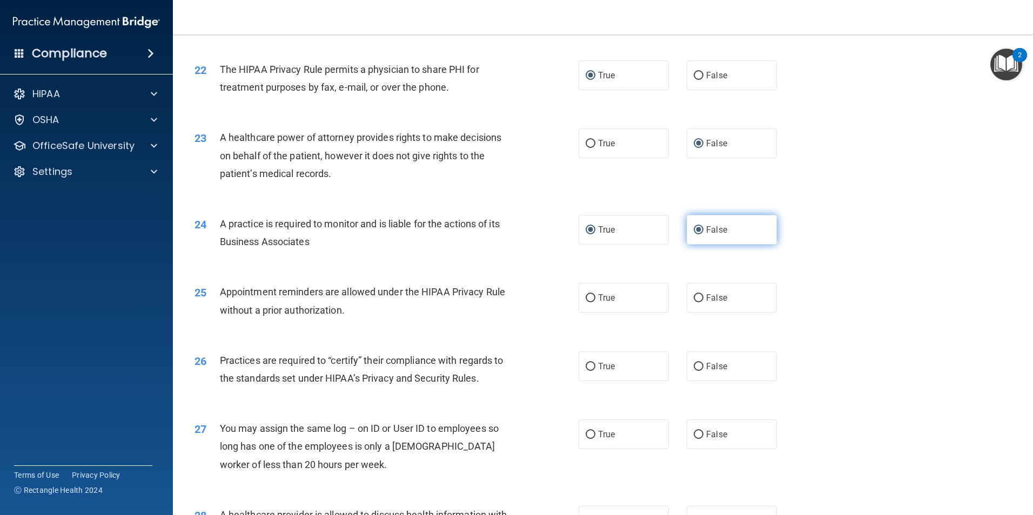
radio input "false"
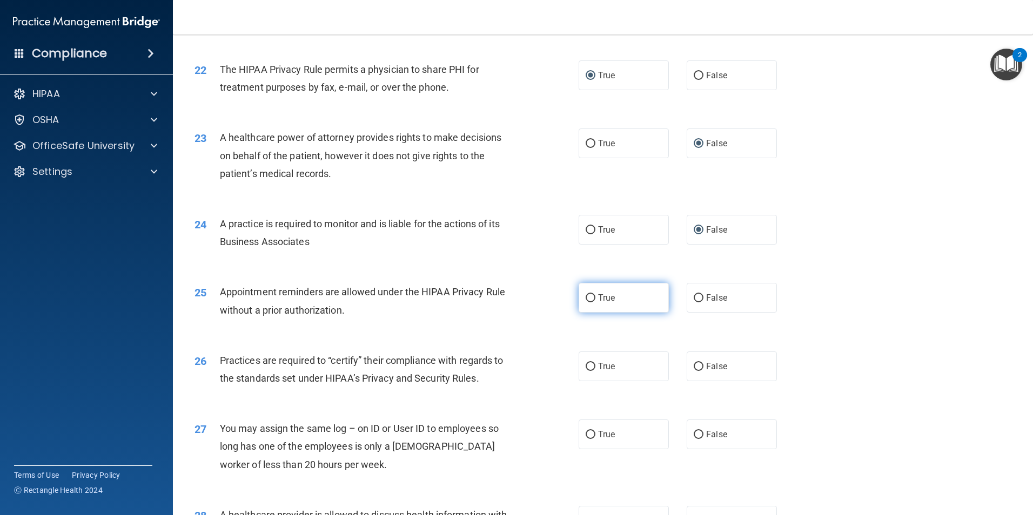
click at [587, 297] on input "True" at bounding box center [591, 298] width 10 height 8
radio input "true"
click at [694, 365] on input "False" at bounding box center [699, 367] width 10 height 8
radio input "true"
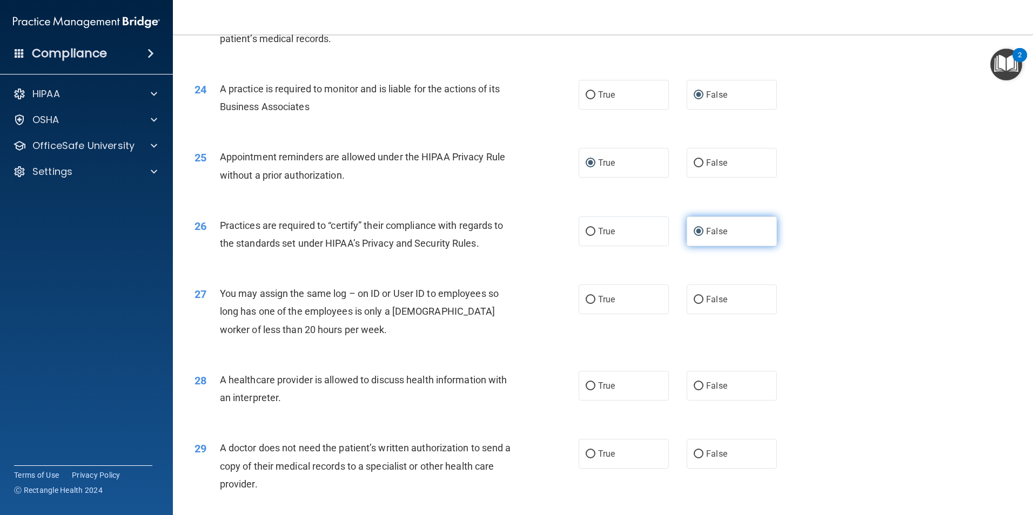
scroll to position [1945, 0]
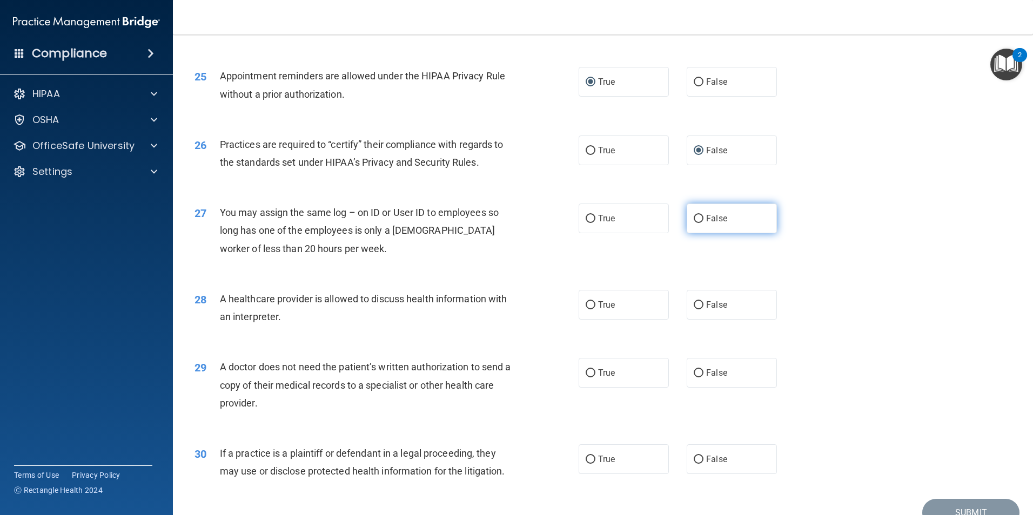
click at [694, 218] on input "False" at bounding box center [699, 219] width 10 height 8
radio input "true"
click at [586, 304] on input "True" at bounding box center [591, 305] width 10 height 8
radio input "true"
click at [586, 372] on input "True" at bounding box center [591, 374] width 10 height 8
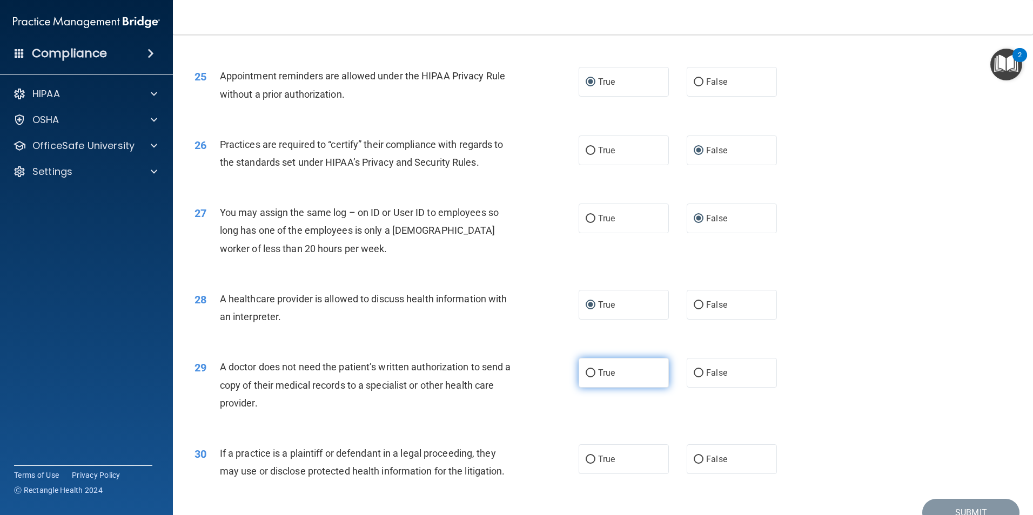
radio input "true"
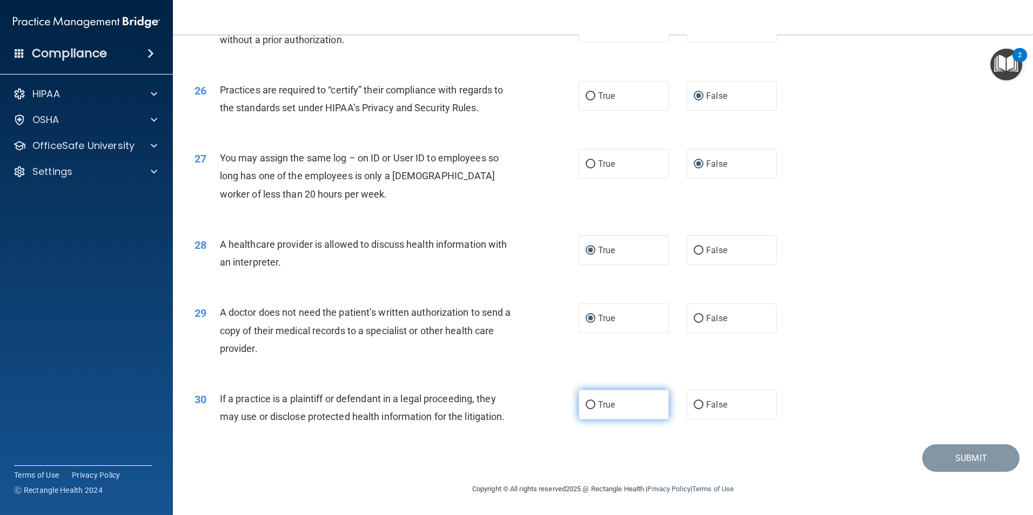
click at [586, 407] on input "True" at bounding box center [591, 405] width 10 height 8
radio input "true"
click at [946, 458] on button "Submit" at bounding box center [970, 459] width 97 height 28
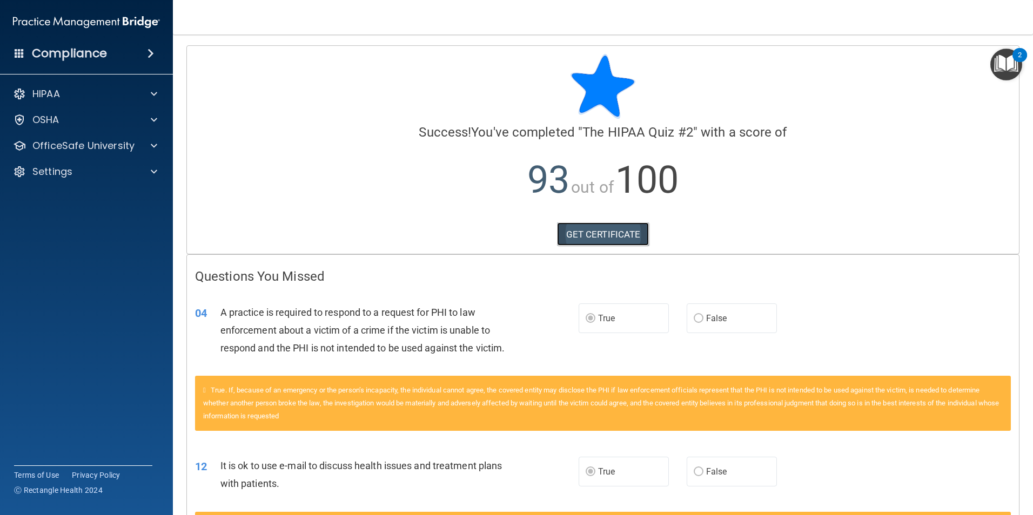
click at [604, 229] on link "GET CERTIFICATE" at bounding box center [603, 235] width 92 height 24
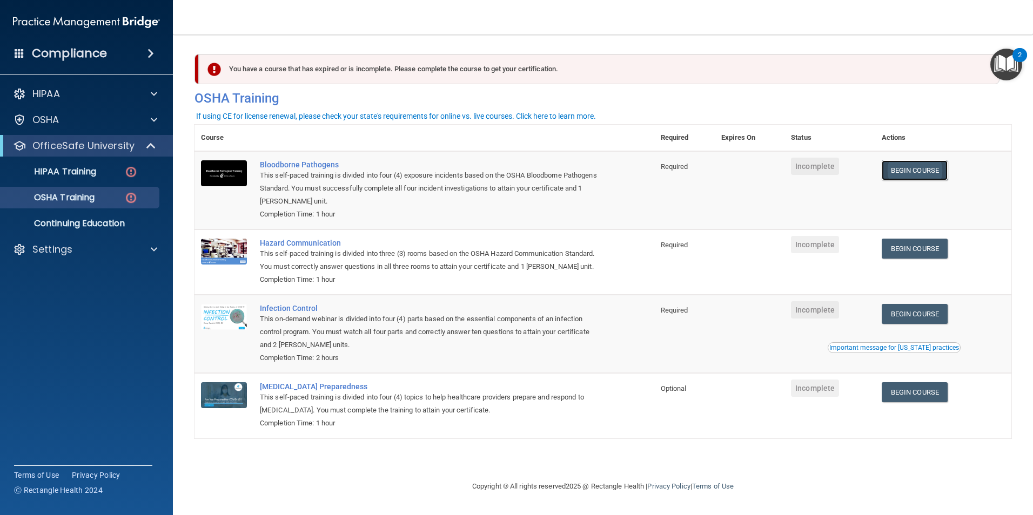
click at [942, 172] on link "Begin Course" at bounding box center [915, 170] width 66 height 20
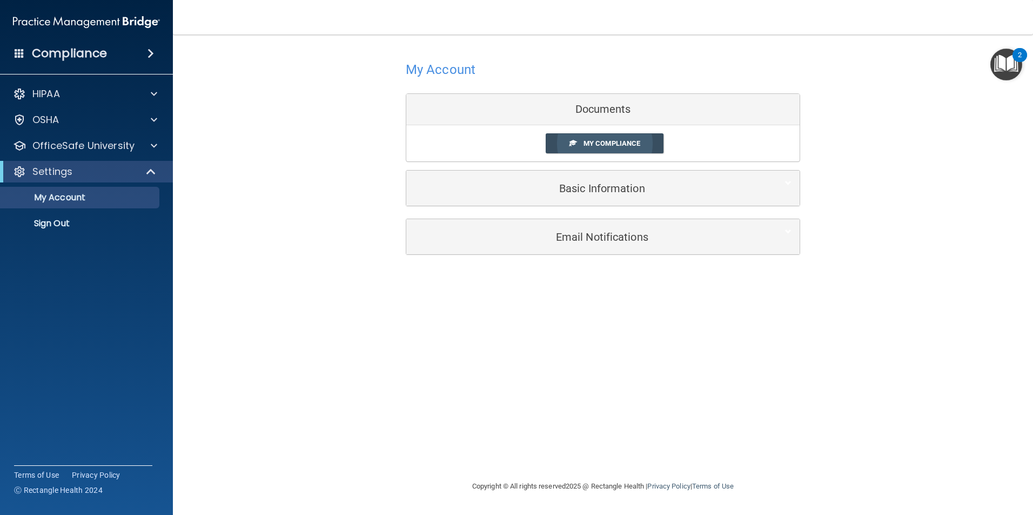
click at [610, 142] on span "My Compliance" at bounding box center [612, 143] width 57 height 8
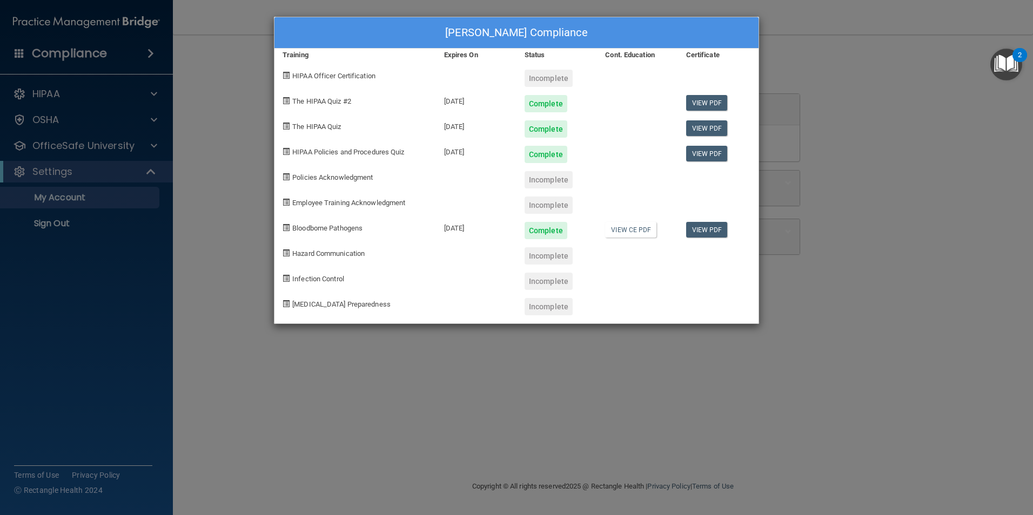
click at [534, 179] on div "Incomplete" at bounding box center [549, 179] width 48 height 17
click at [561, 182] on div "Incomplete" at bounding box center [549, 179] width 48 height 17
click at [966, 111] on div "Stephanie Grooms's Compliance Training Expires On Status Cont. Education Certif…" at bounding box center [516, 257] width 1033 height 515
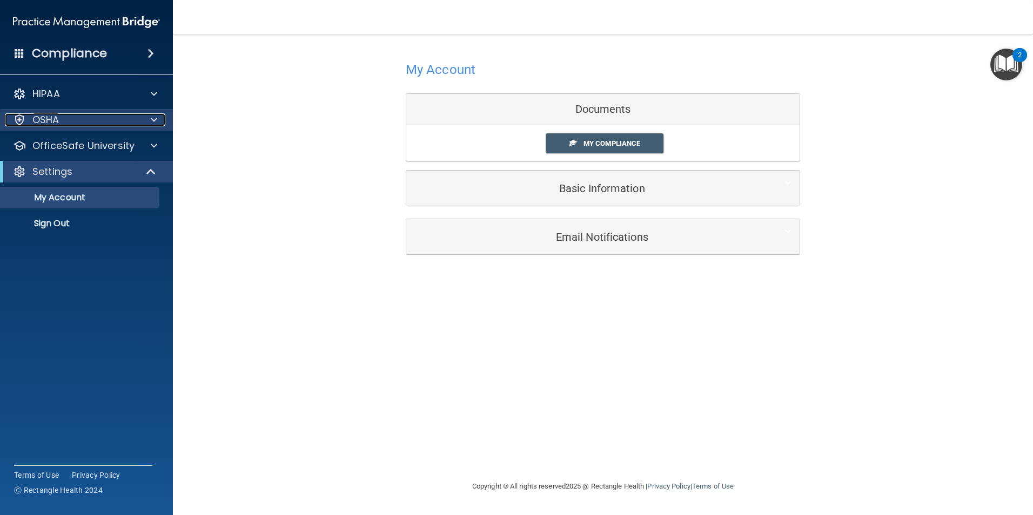
click at [140, 118] on div at bounding box center [152, 119] width 27 height 13
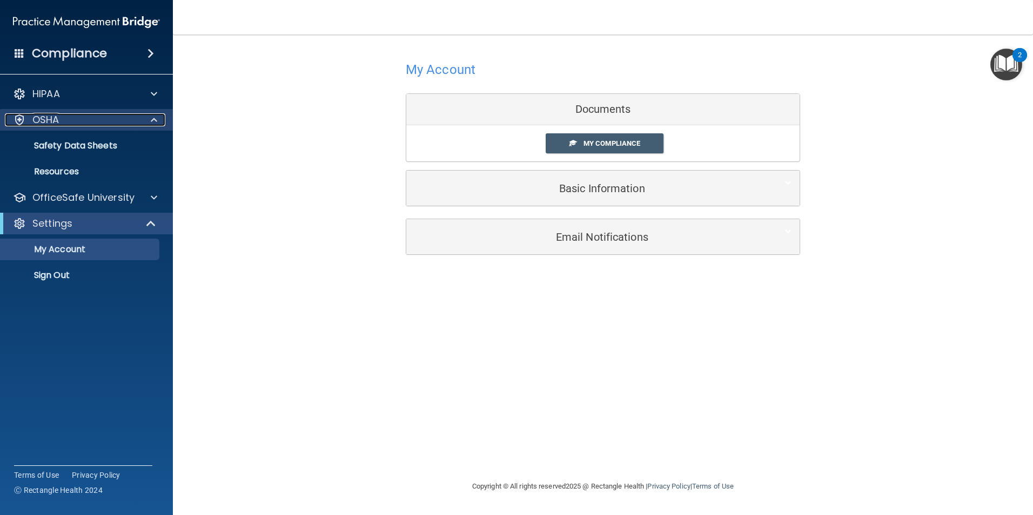
click at [132, 123] on div "OSHA" at bounding box center [72, 119] width 134 height 13
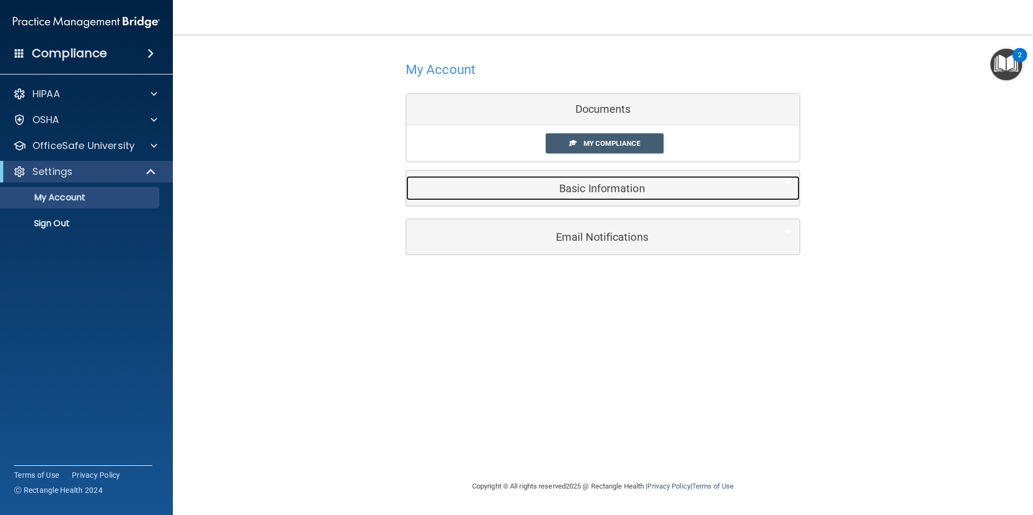
click at [608, 188] on h5 "Basic Information" at bounding box center [586, 189] width 344 height 12
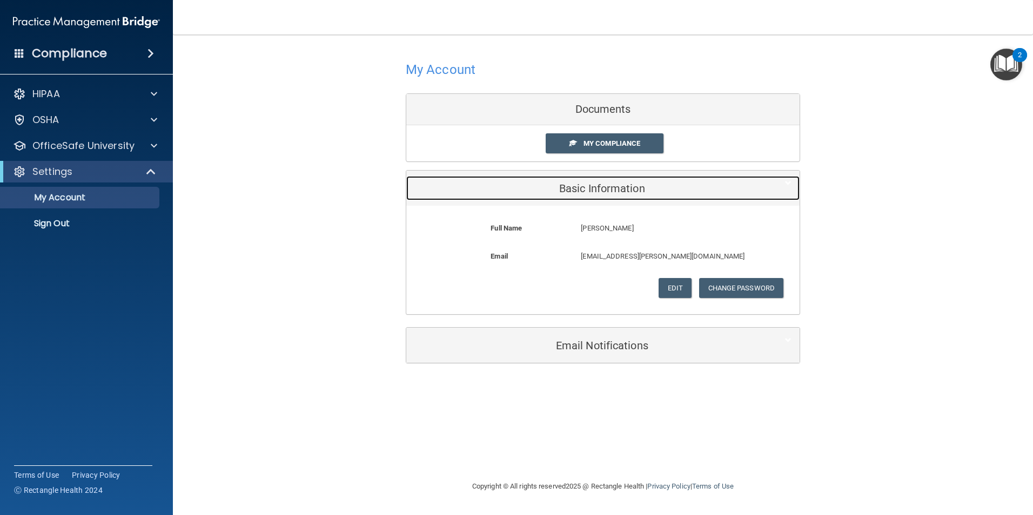
click at [608, 188] on h5 "Basic Information" at bounding box center [586, 189] width 344 height 12
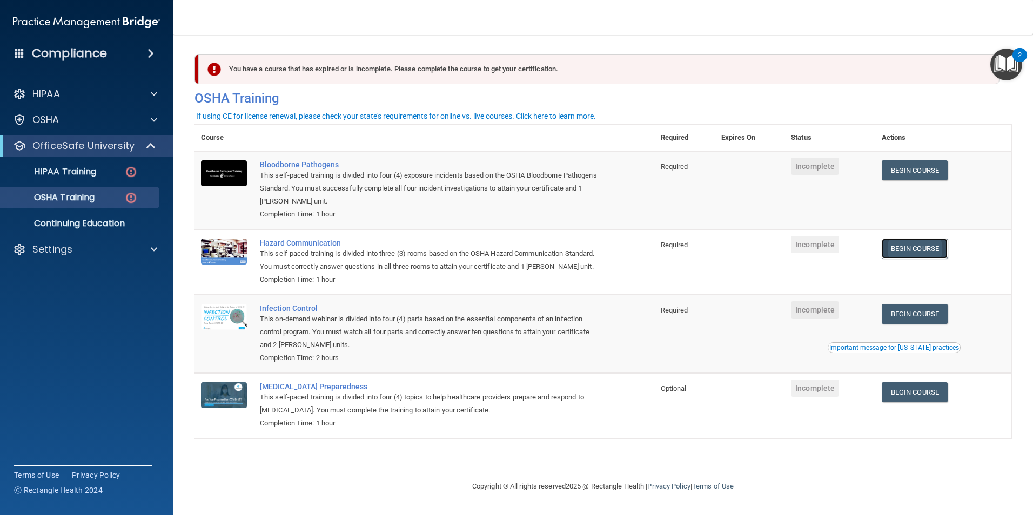
click at [924, 250] on link "Begin Course" at bounding box center [915, 249] width 66 height 20
click at [930, 247] on link "Begin Course" at bounding box center [915, 249] width 66 height 20
click at [909, 248] on link "Begin Course" at bounding box center [915, 249] width 66 height 20
click at [85, 171] on p "HIPAA Training" at bounding box center [51, 171] width 89 height 11
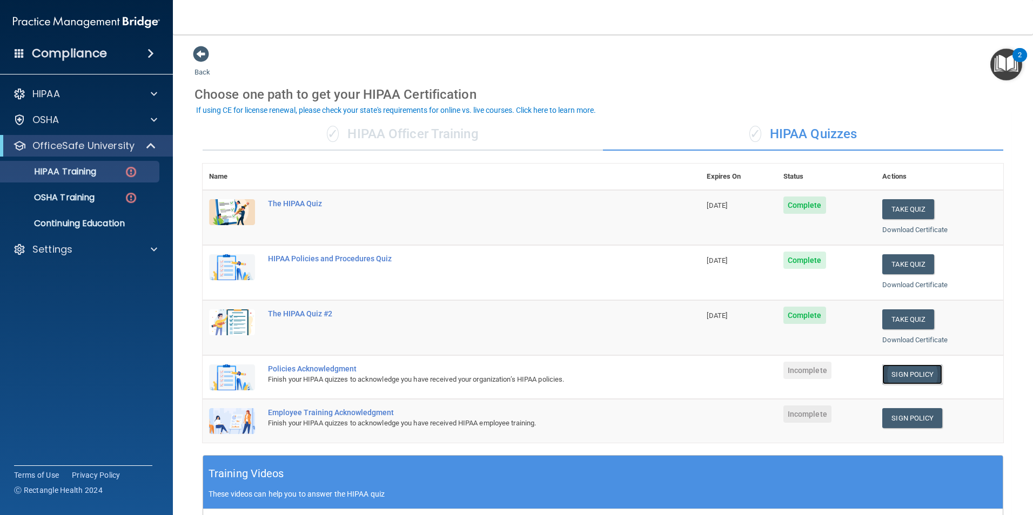
click at [904, 376] on link "Sign Policy" at bounding box center [912, 375] width 60 height 20
click at [893, 420] on link "Sign Policy" at bounding box center [912, 418] width 60 height 20
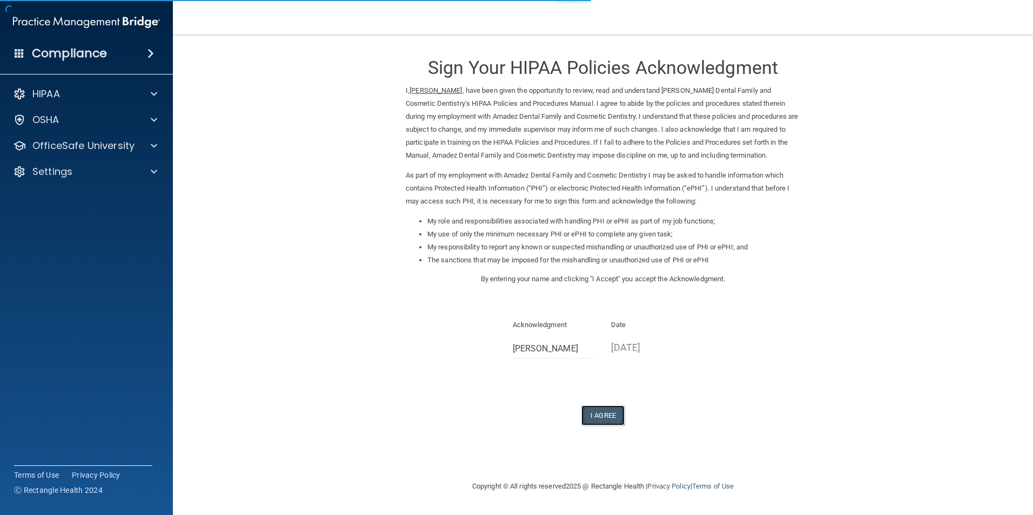
click at [616, 412] on button "I Agree" at bounding box center [602, 416] width 43 height 20
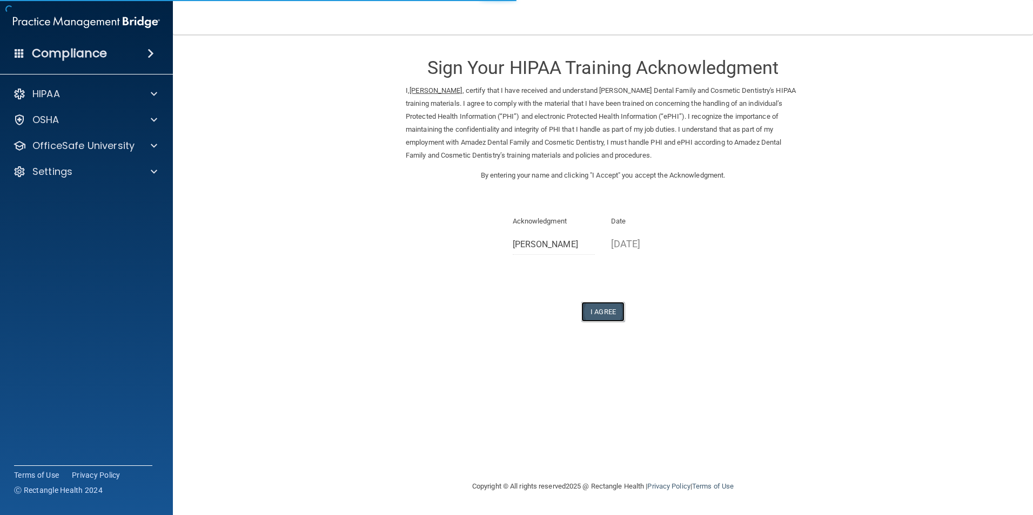
click at [586, 309] on button "I Agree" at bounding box center [602, 312] width 43 height 20
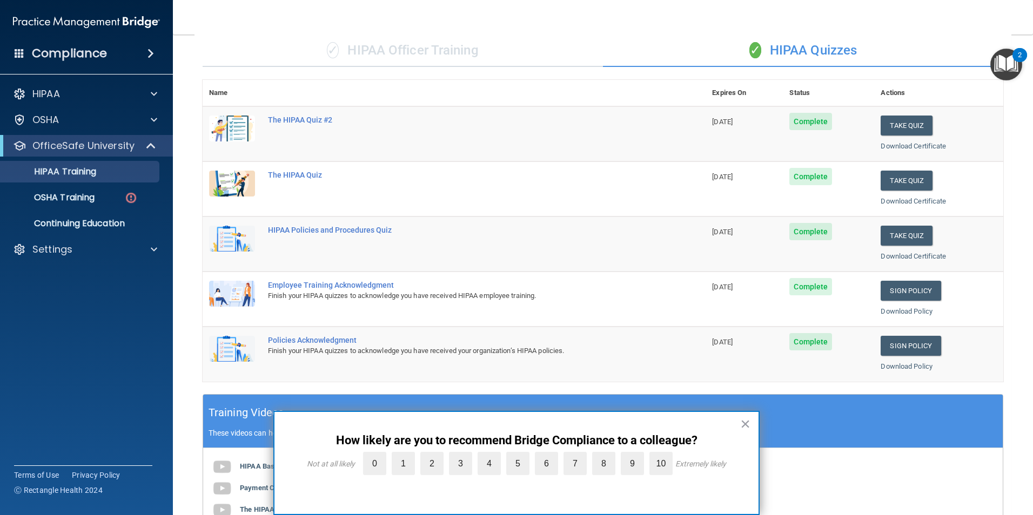
scroll to position [82, 0]
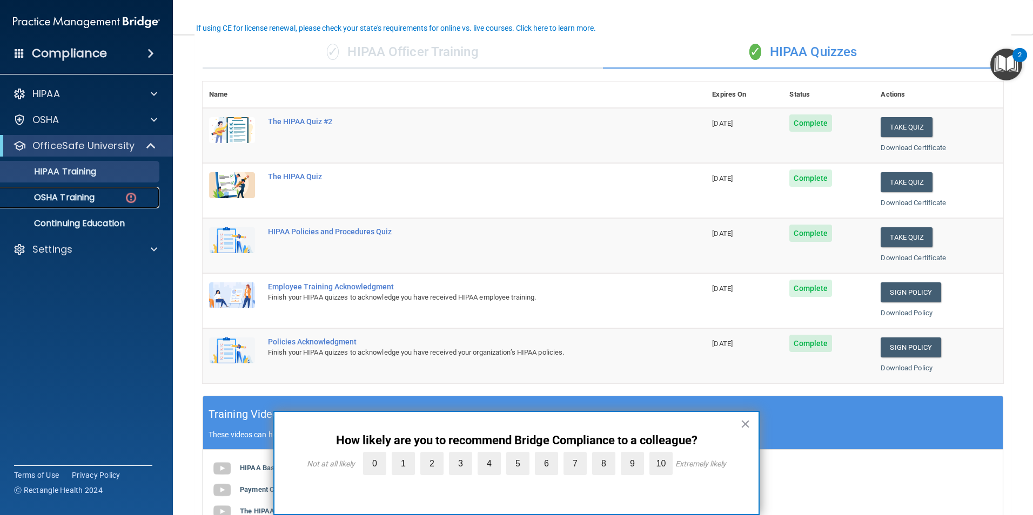
click at [93, 193] on p "OSHA Training" at bounding box center [51, 197] width 88 height 11
